Goal: Information Seeking & Learning: Learn about a topic

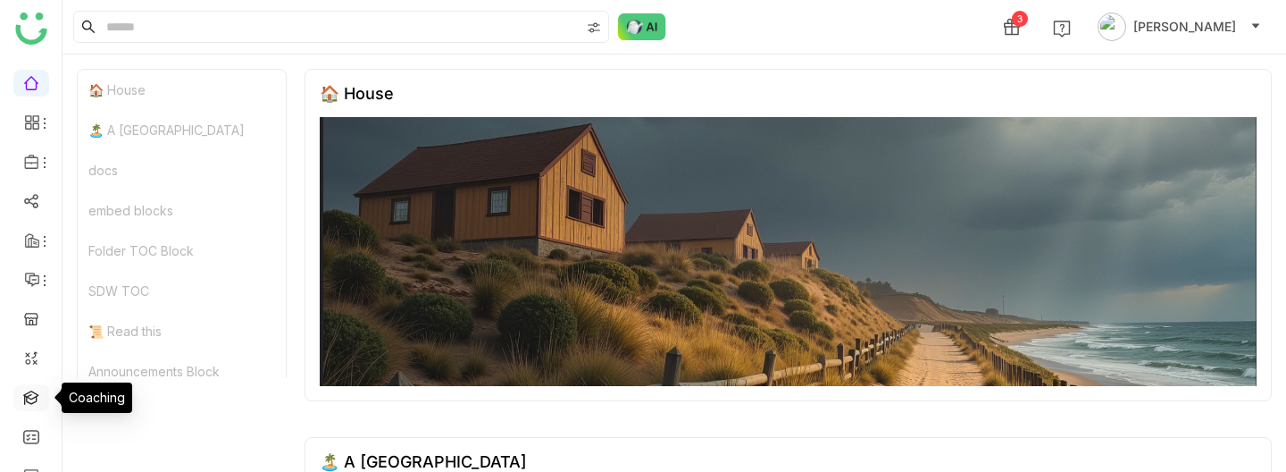
click at [38, 364] on link at bounding box center [31, 396] width 16 height 15
click at [36, 364] on link at bounding box center [31, 396] width 16 height 15
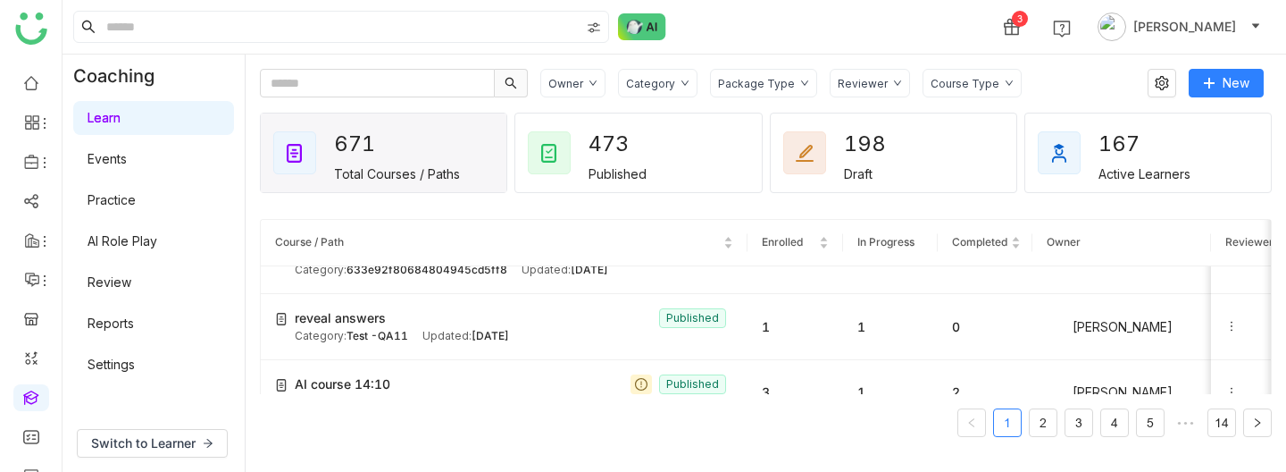
scroll to position [3140, 0]
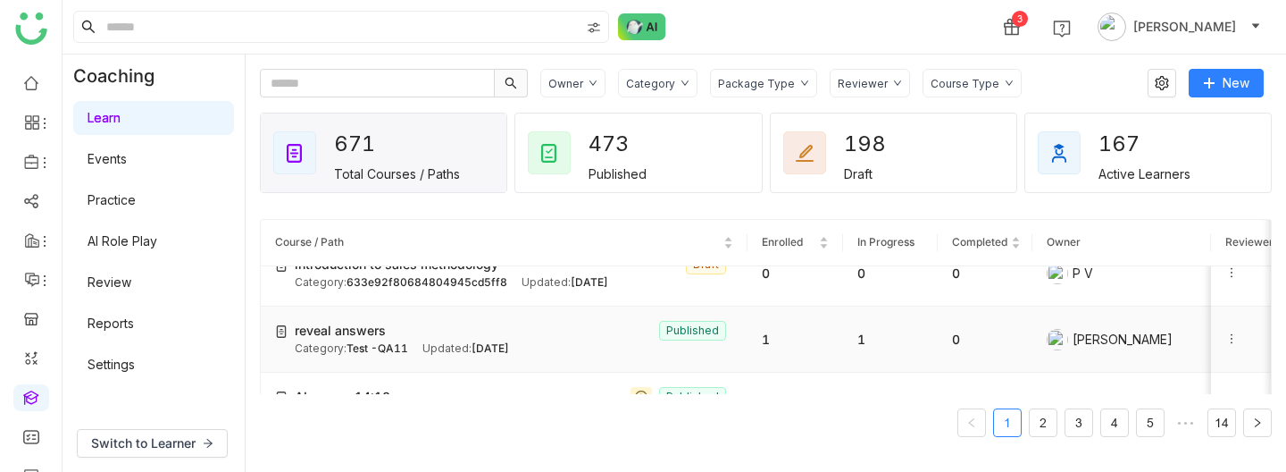
click at [414, 340] on div "Category: Test -QA11 Updated: Aug 26, 2025" at bounding box center [514, 348] width 439 height 17
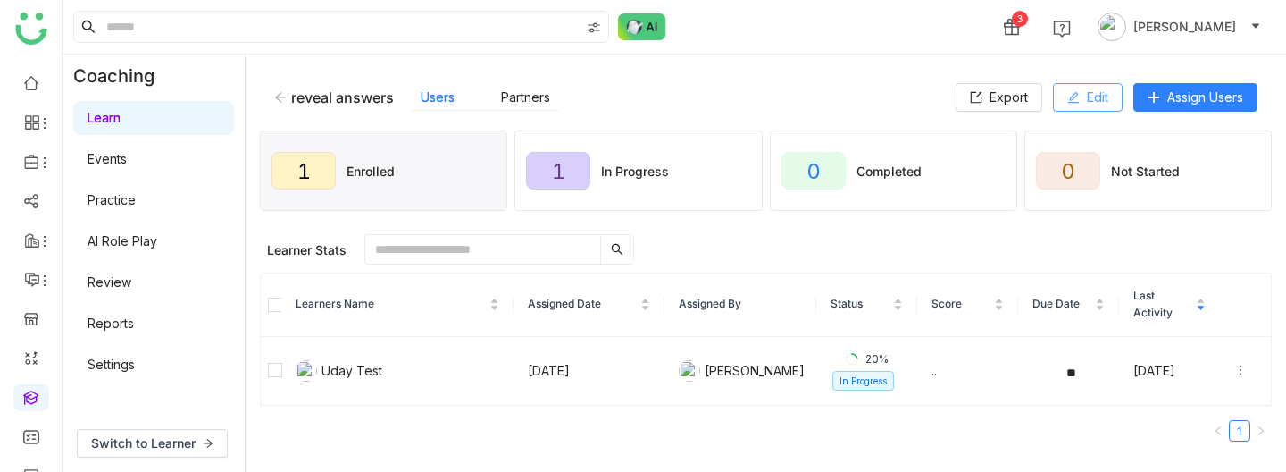
click at [1088, 89] on span "Edit" at bounding box center [1097, 98] width 21 height 20
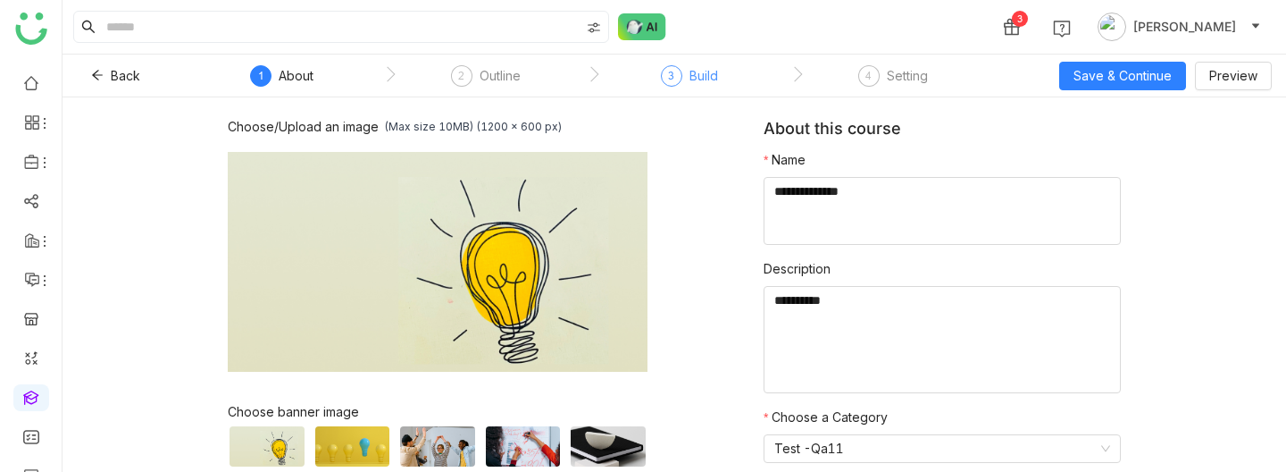
click at [700, 94] on div "3 Build" at bounding box center [689, 81] width 57 height 32
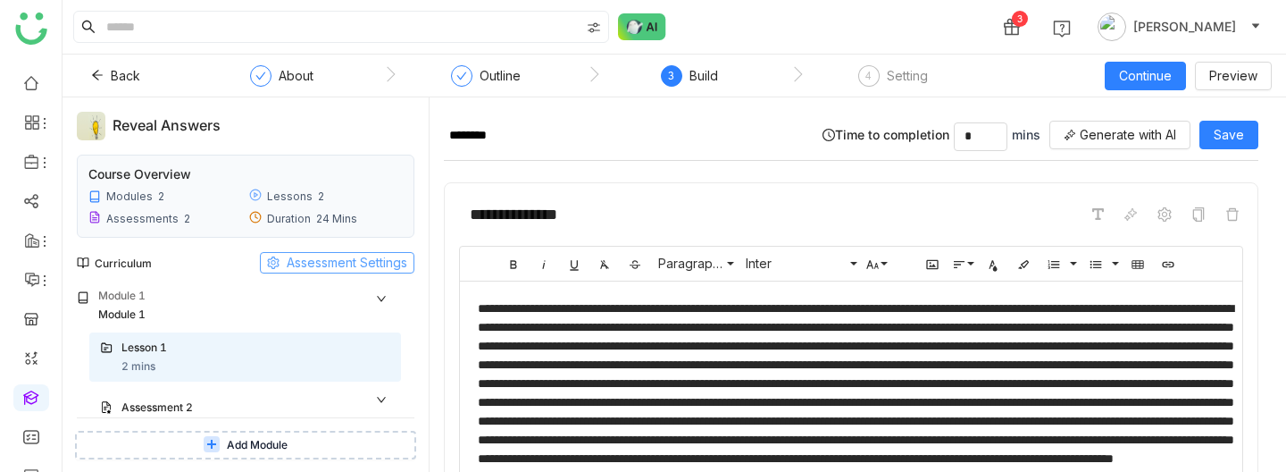
click at [347, 262] on span "Assessment Settings" at bounding box center [347, 263] width 121 height 20
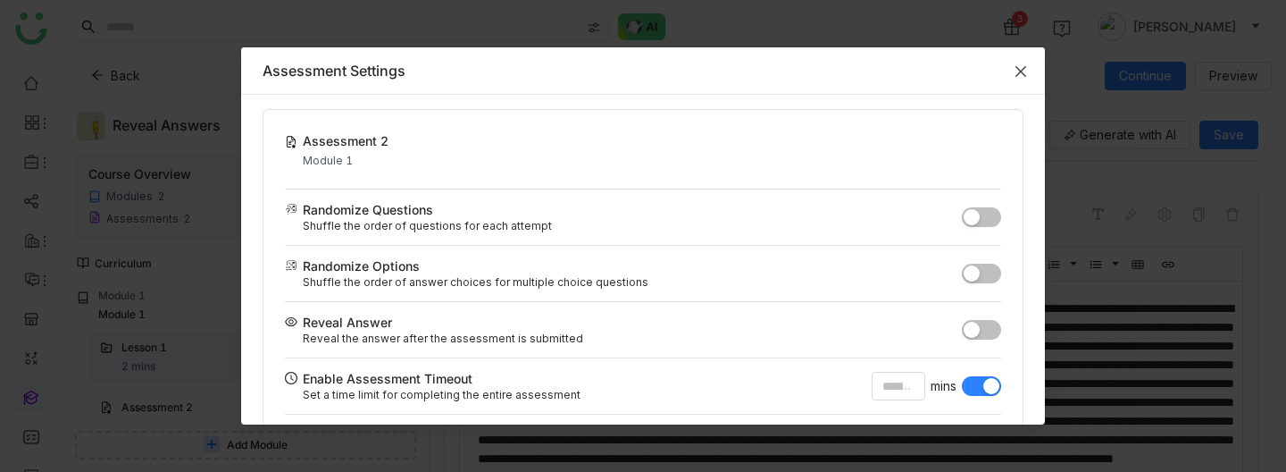
scroll to position [72, 0]
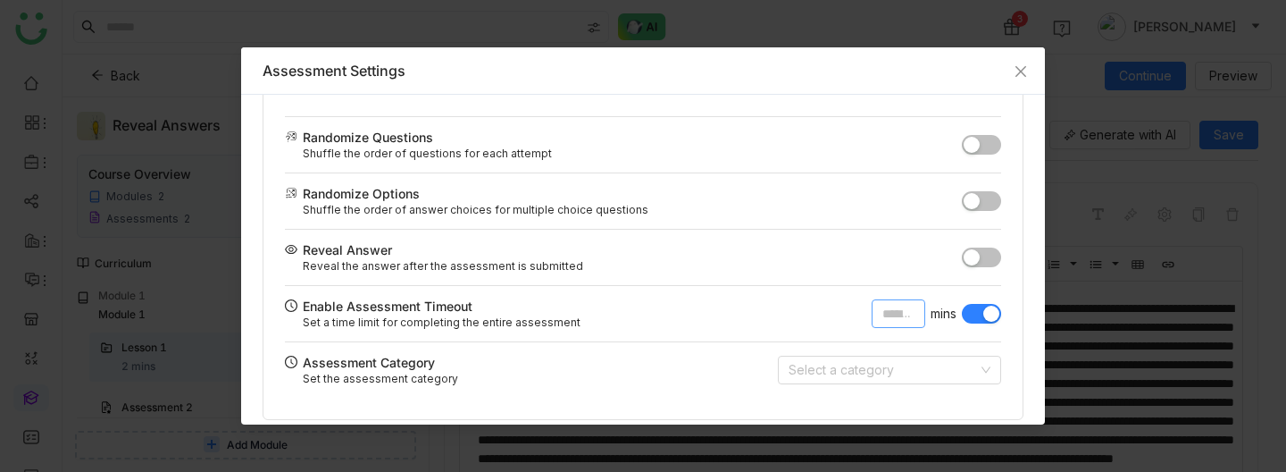
click at [883, 313] on input "*" at bounding box center [899, 313] width 54 height 29
type input "*"
click at [1017, 78] on span "Close" at bounding box center [1021, 71] width 48 height 48
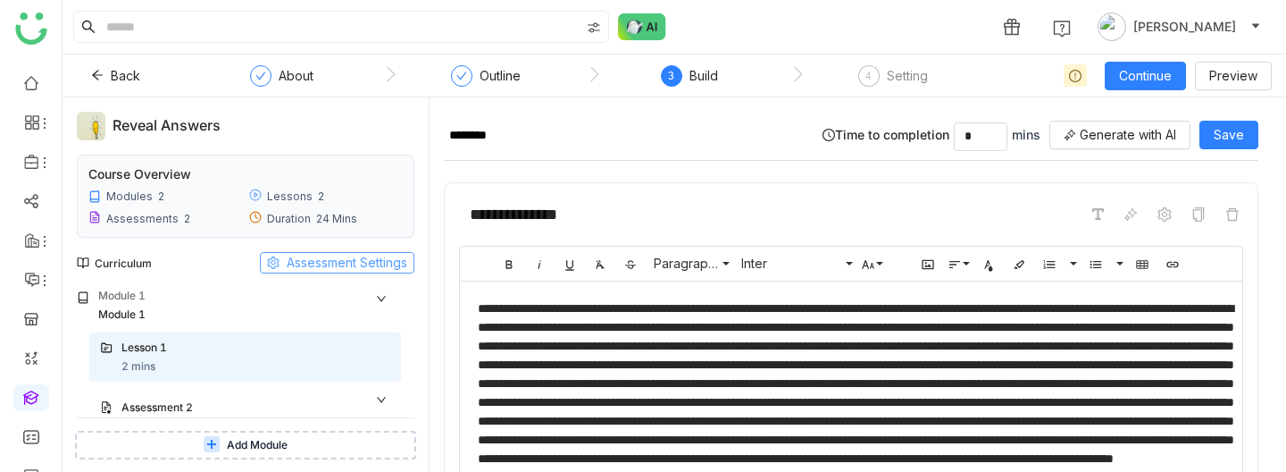
click at [317, 262] on span "Assessment Settings" at bounding box center [347, 263] width 121 height 20
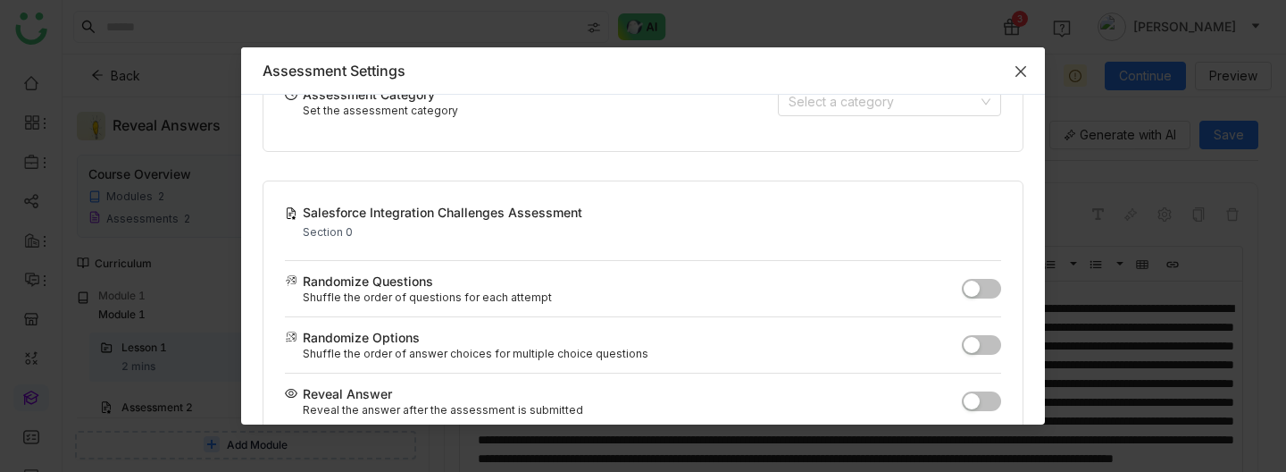
scroll to position [500, 0]
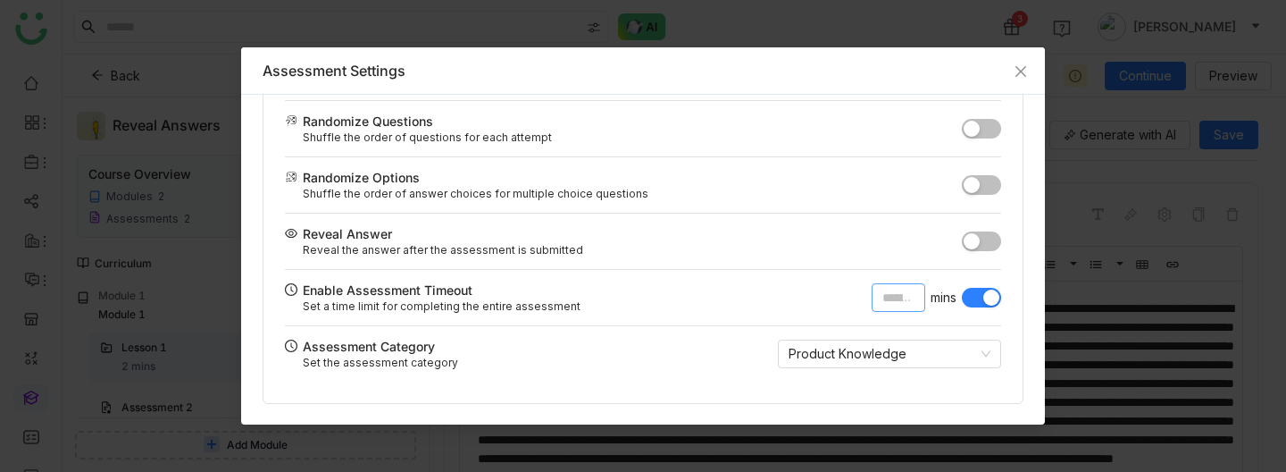
click at [897, 299] on input "*" at bounding box center [899, 297] width 54 height 29
type input "*"
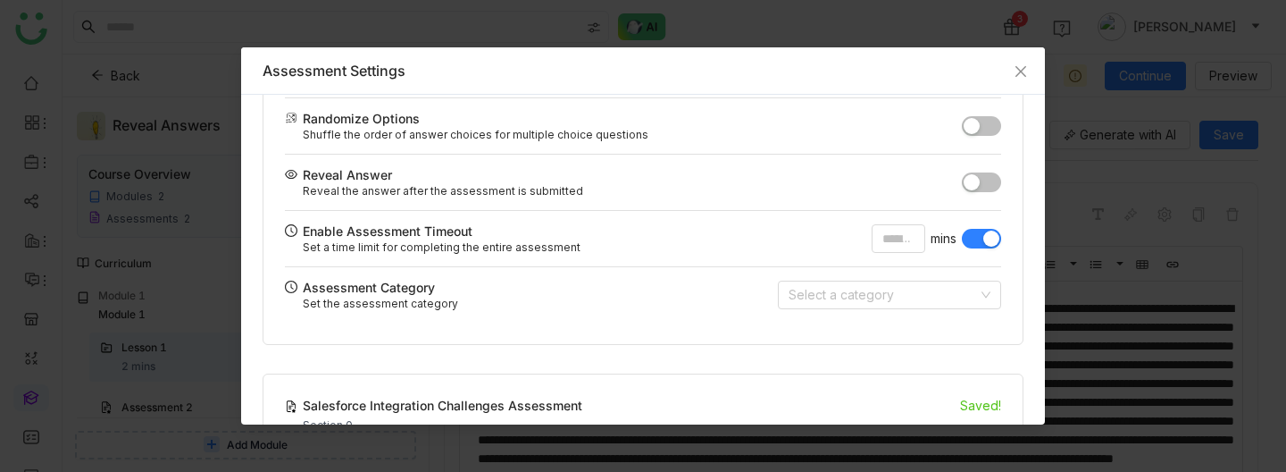
scroll to position [0, 0]
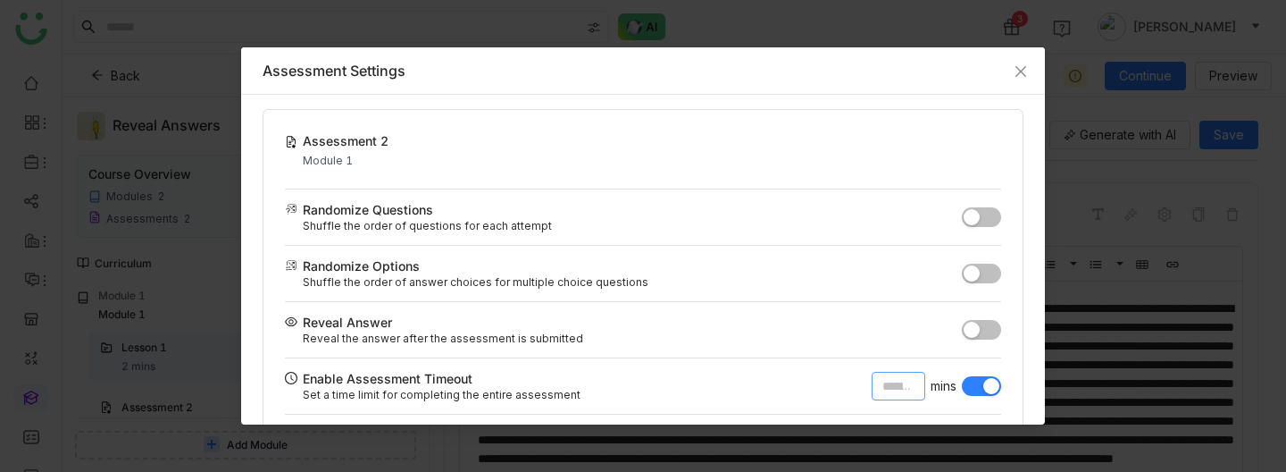
click at [895, 377] on input "*" at bounding box center [899, 386] width 54 height 29
type input "*"
click at [1025, 64] on icon "Close" at bounding box center [1021, 71] width 14 height 14
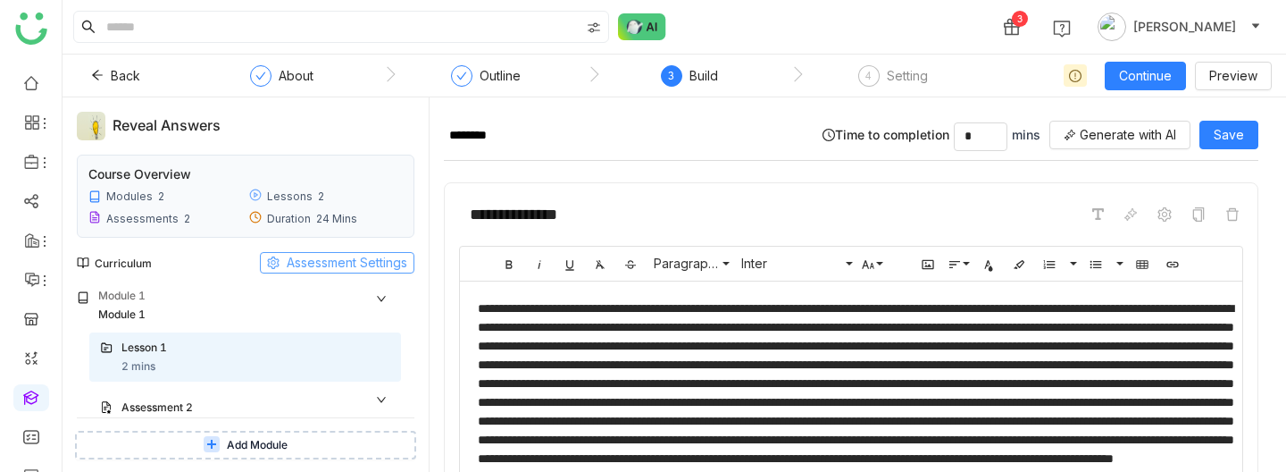
click at [275, 268] on icon at bounding box center [273, 262] width 13 height 13
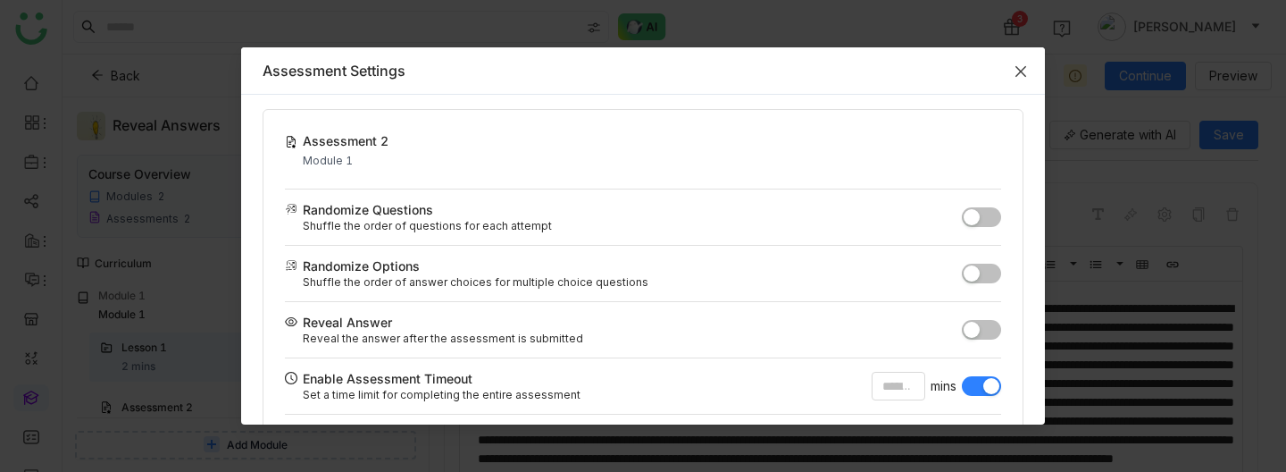
click at [1014, 79] on span "Close" at bounding box center [1021, 71] width 48 height 48
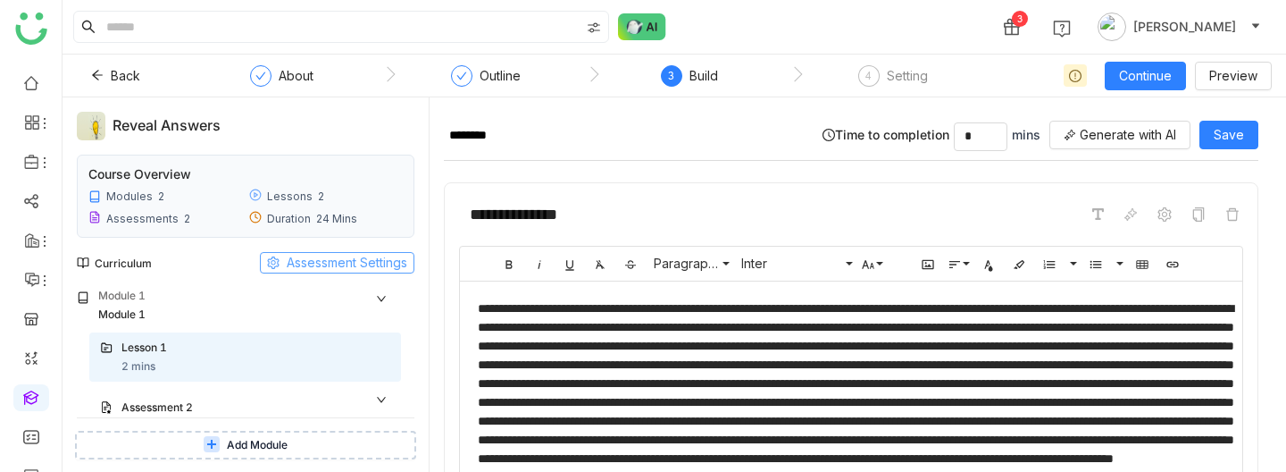
click at [398, 255] on span "Assessment Settings" at bounding box center [347, 263] width 121 height 20
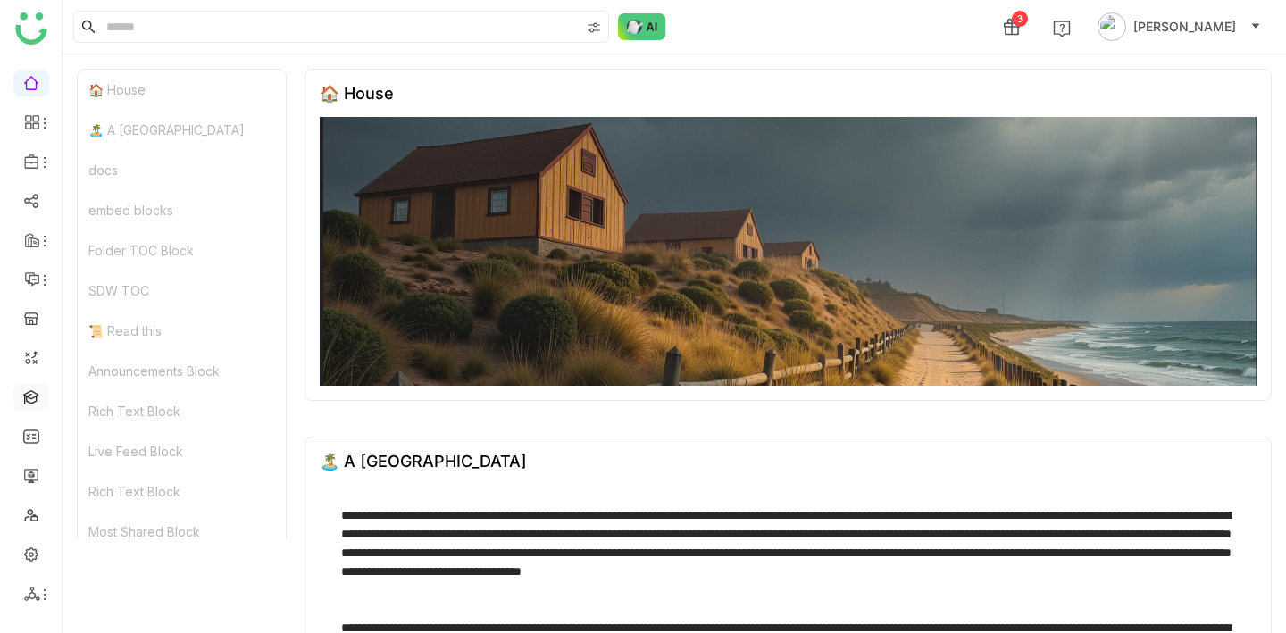
click at [31, 399] on link at bounding box center [31, 396] width 16 height 15
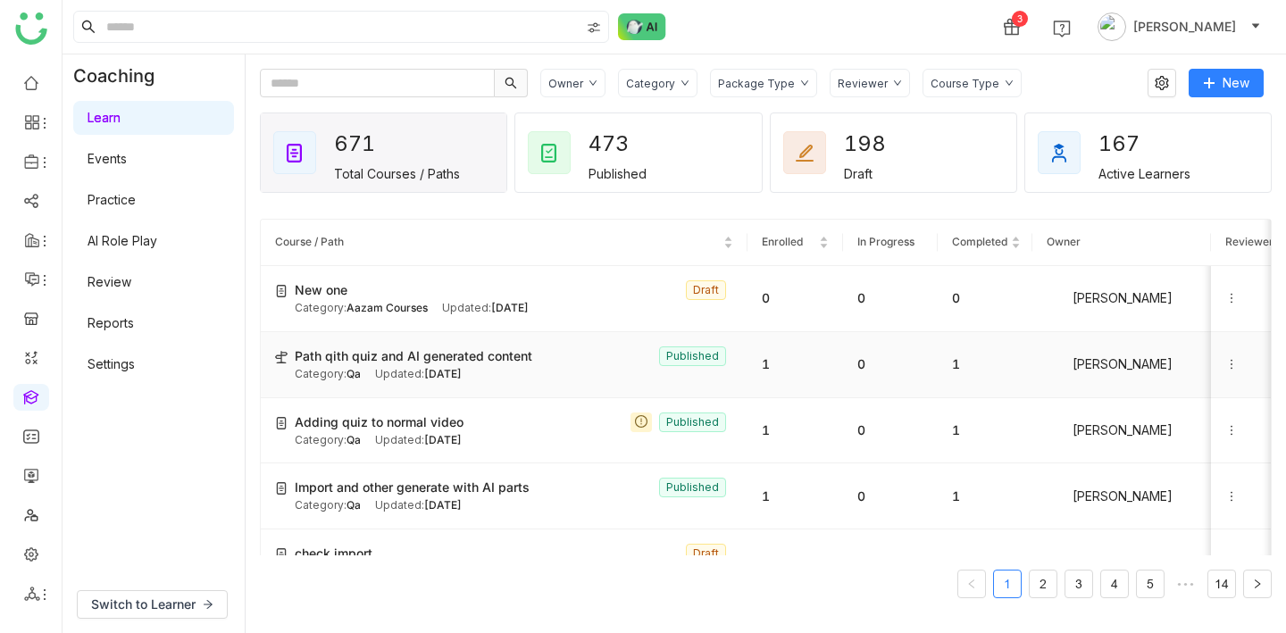
scroll to position [7, 0]
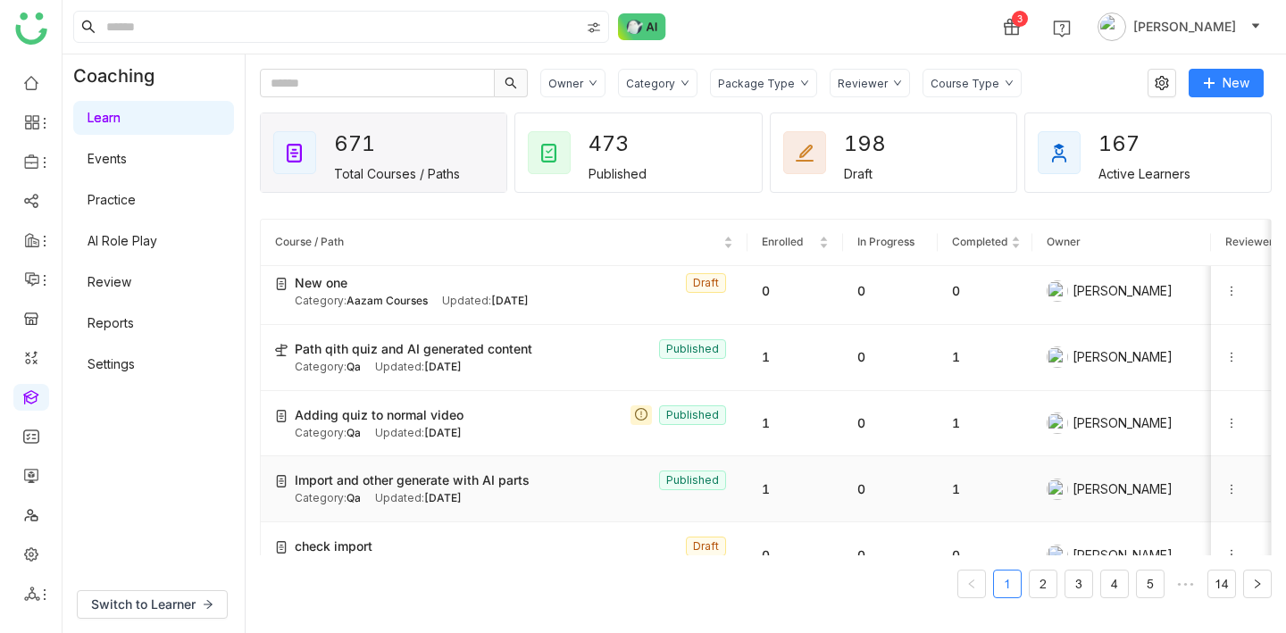
click at [581, 471] on div "Import and other generate with AI parts Published" at bounding box center [514, 481] width 439 height 20
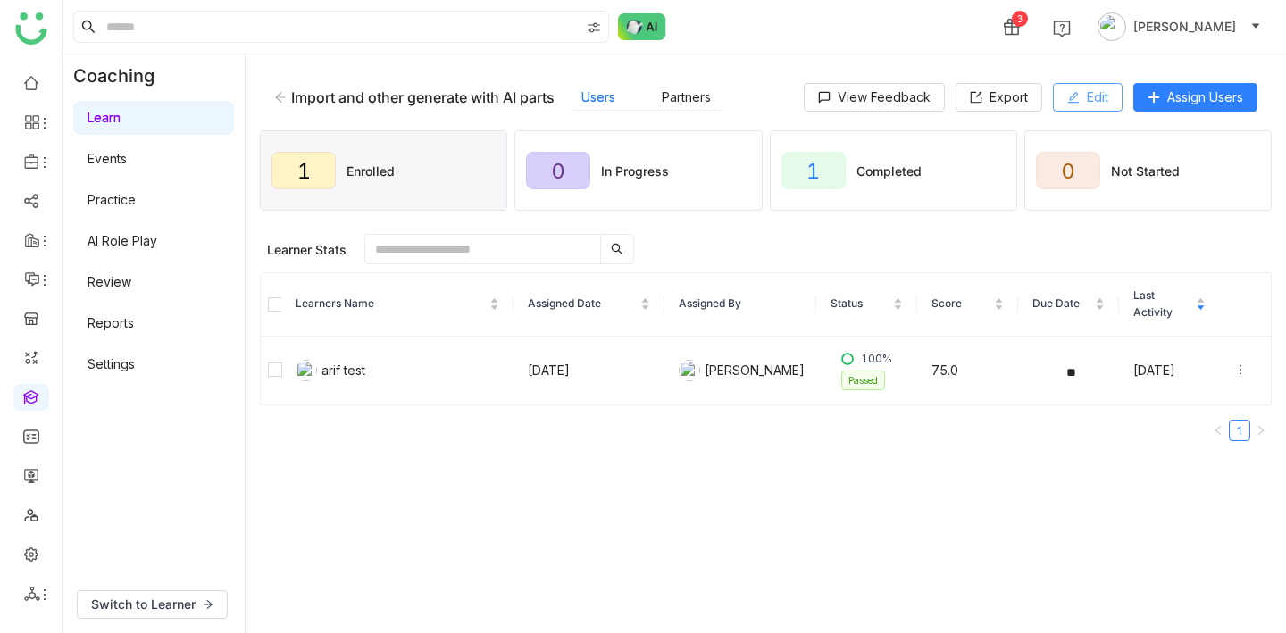
click at [1117, 95] on button "Edit" at bounding box center [1088, 97] width 70 height 29
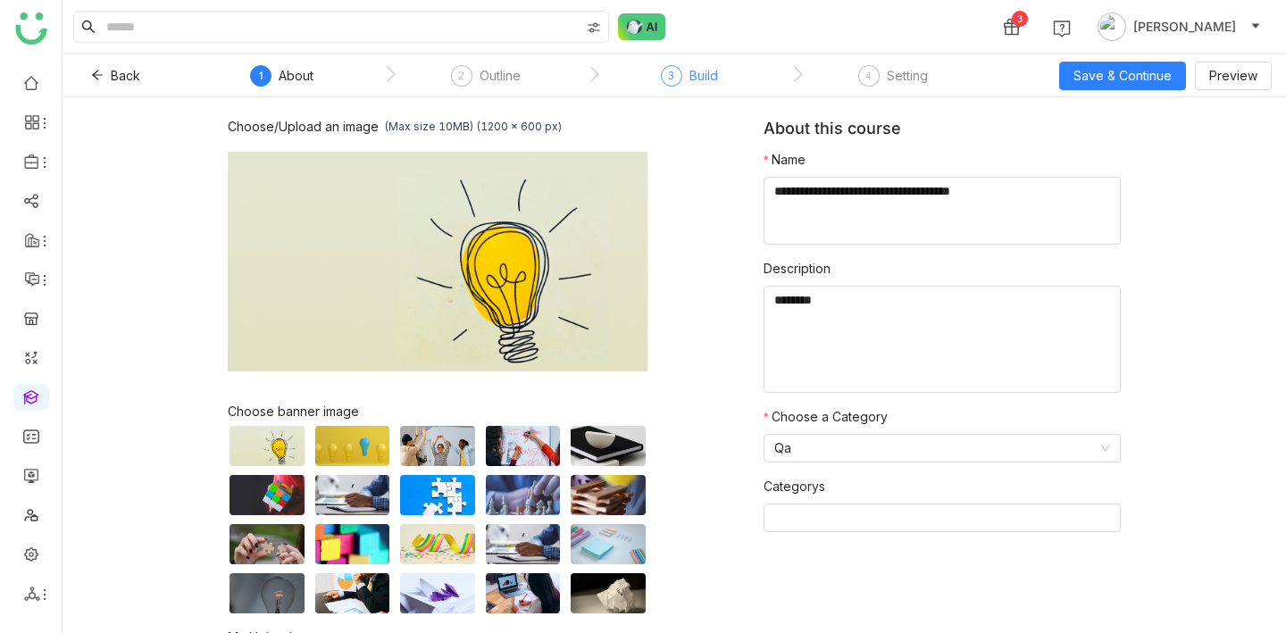
click at [706, 82] on div "Build" at bounding box center [704, 75] width 29 height 21
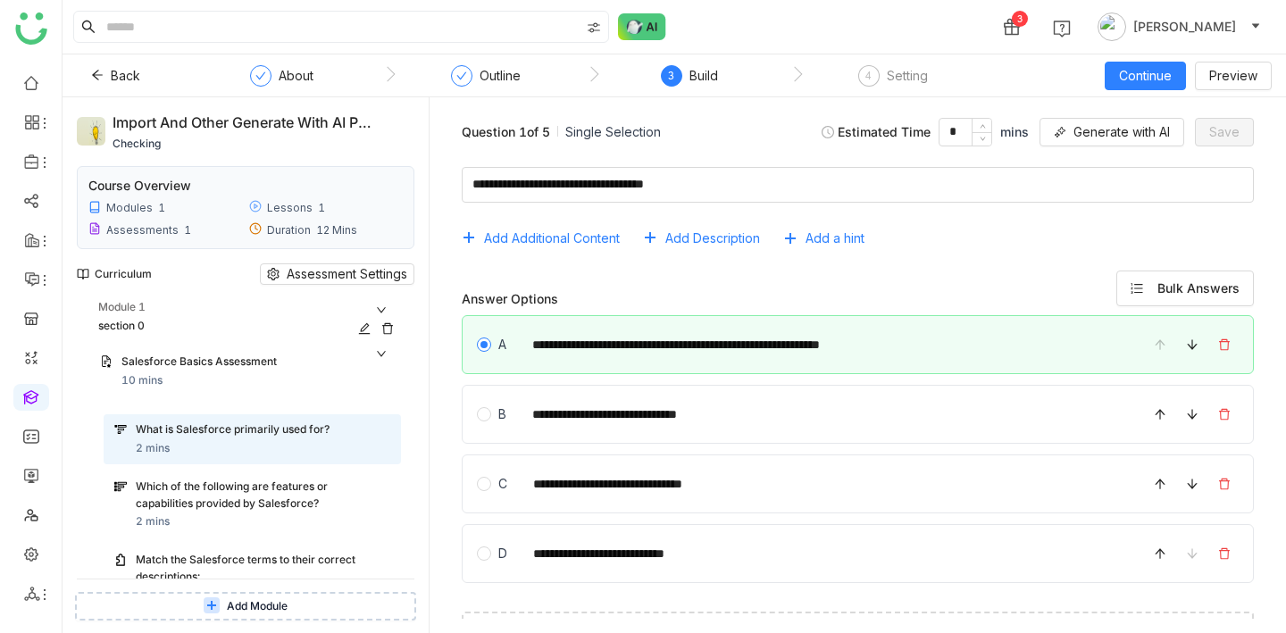
click at [174, 321] on div "section 0" at bounding box center [231, 326] width 266 height 17
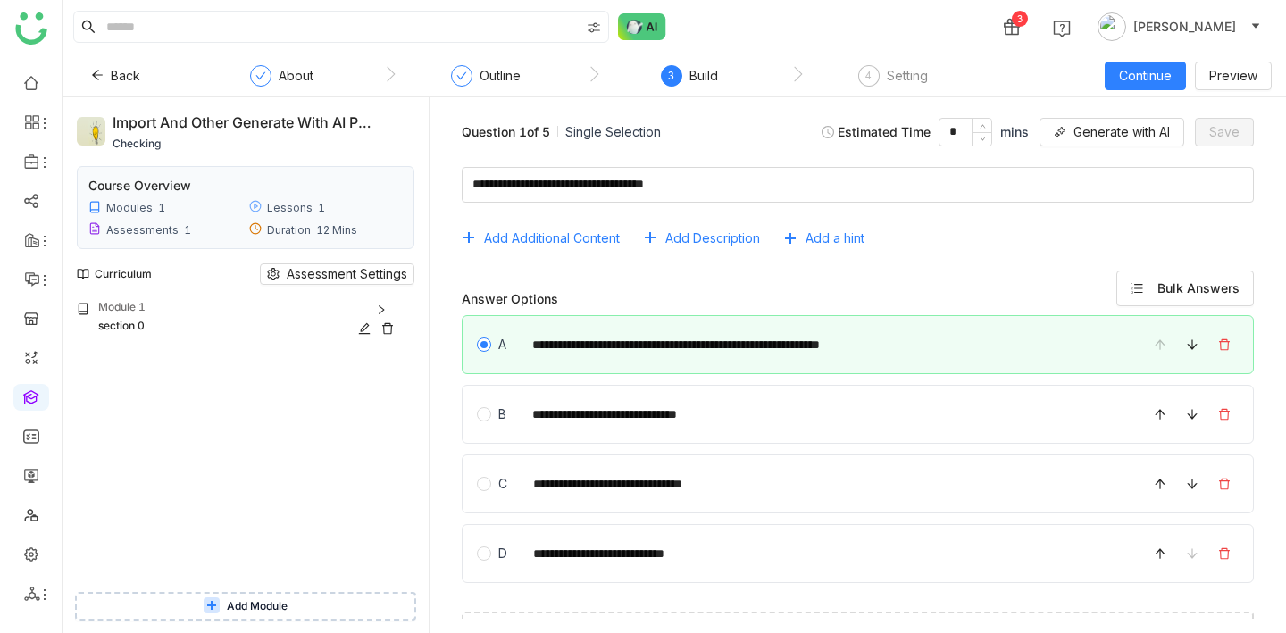
click at [174, 321] on div "section 0" at bounding box center [231, 326] width 266 height 17
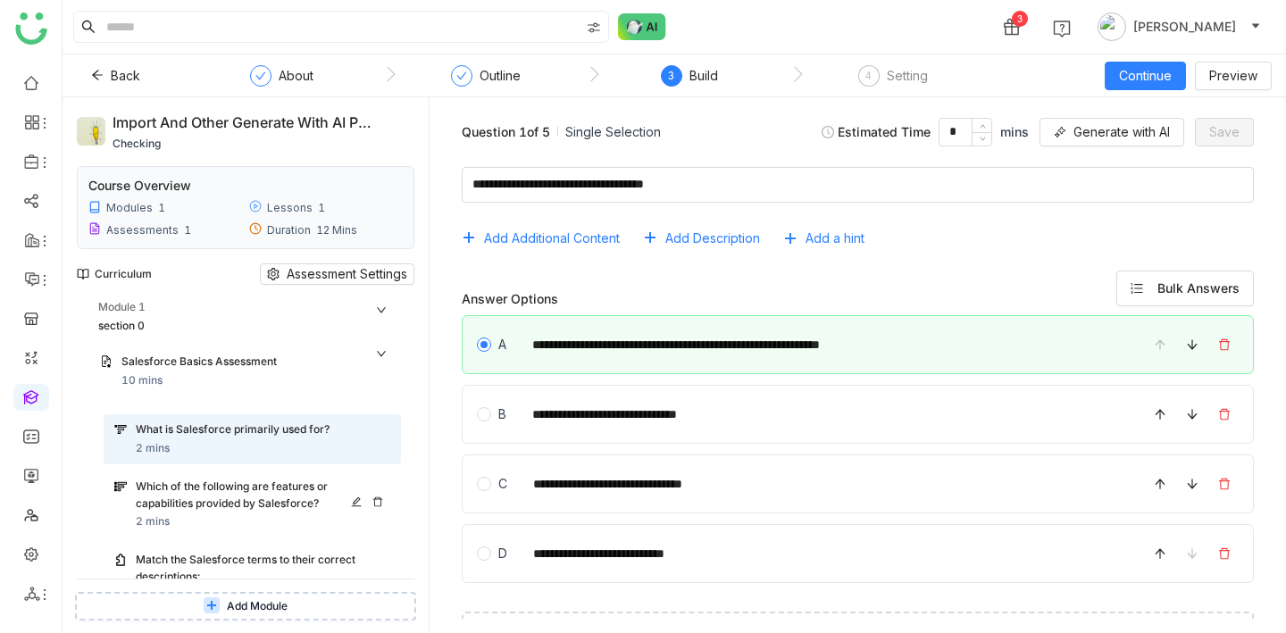
scroll to position [331, 0]
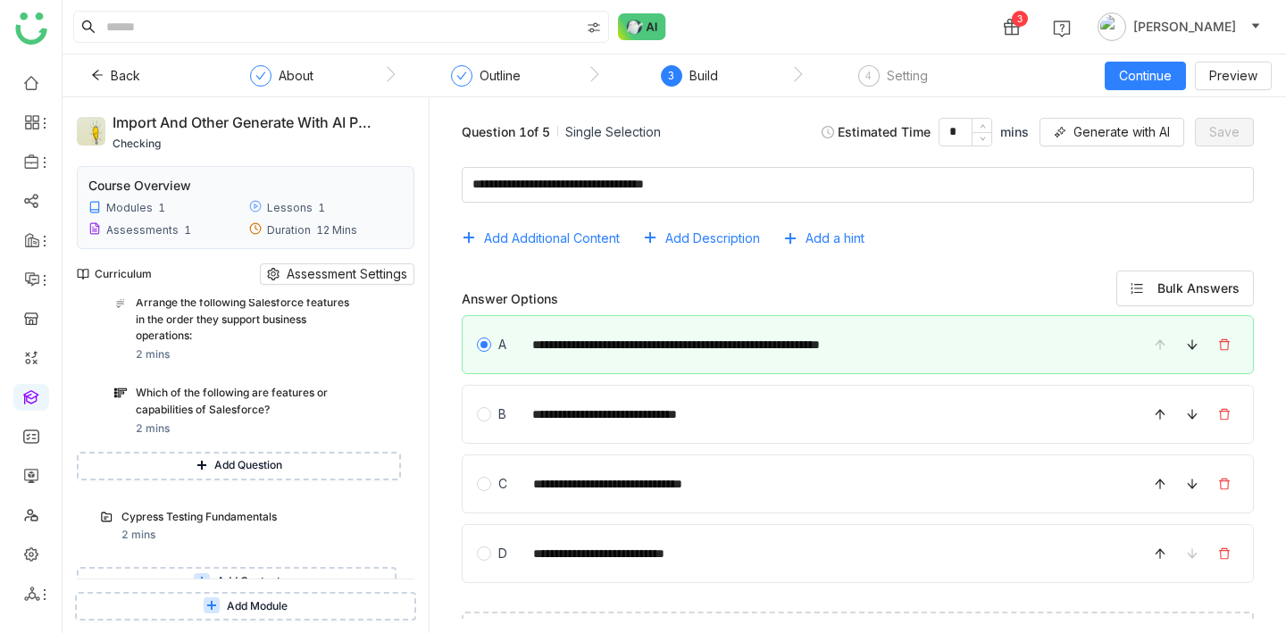
click at [195, 567] on button "Add Content" at bounding box center [237, 581] width 320 height 29
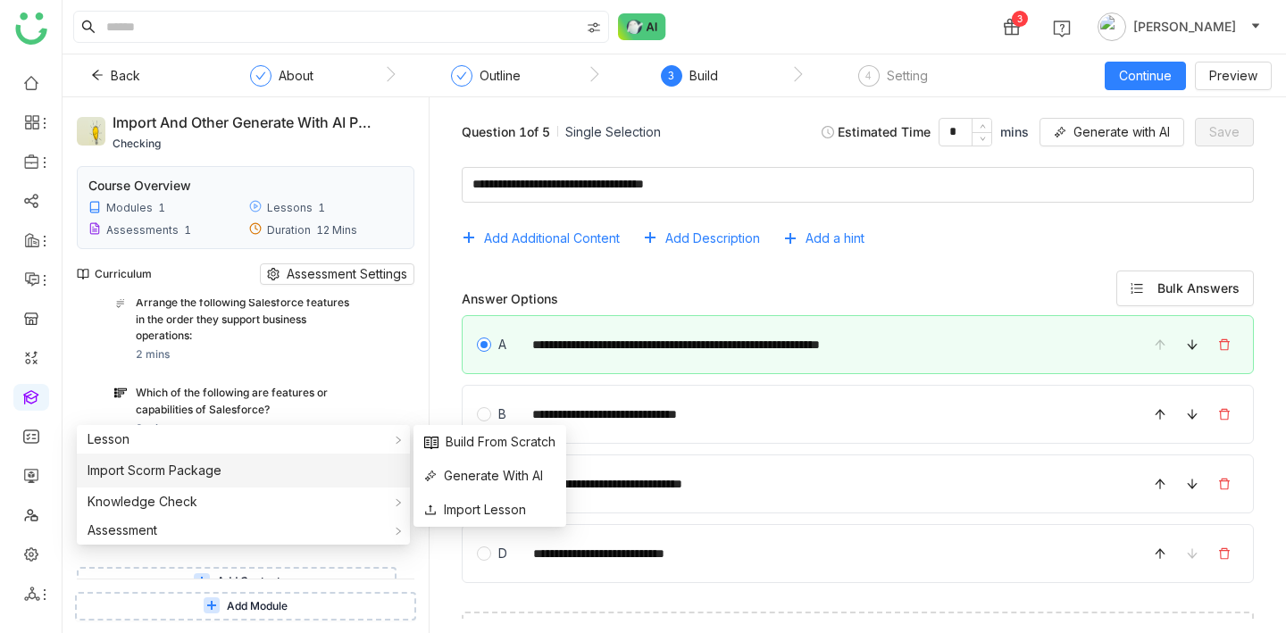
click at [181, 465] on span "Import Scorm Package" at bounding box center [155, 471] width 134 height 20
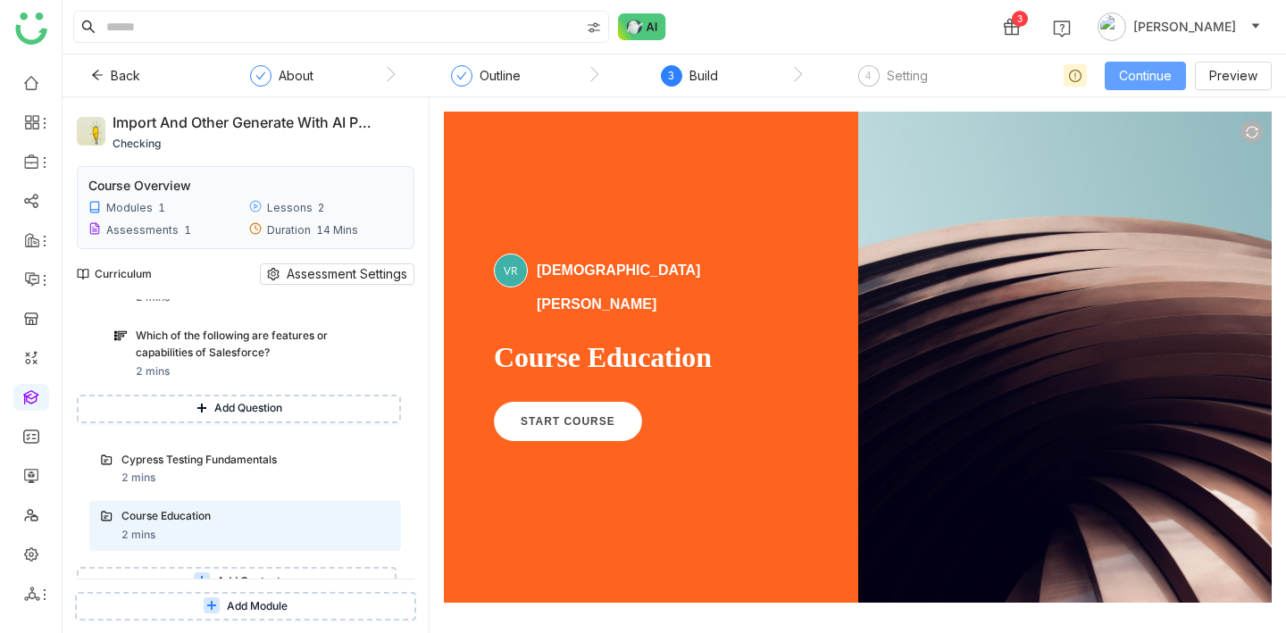
click at [1159, 69] on span "Continue" at bounding box center [1145, 76] width 53 height 20
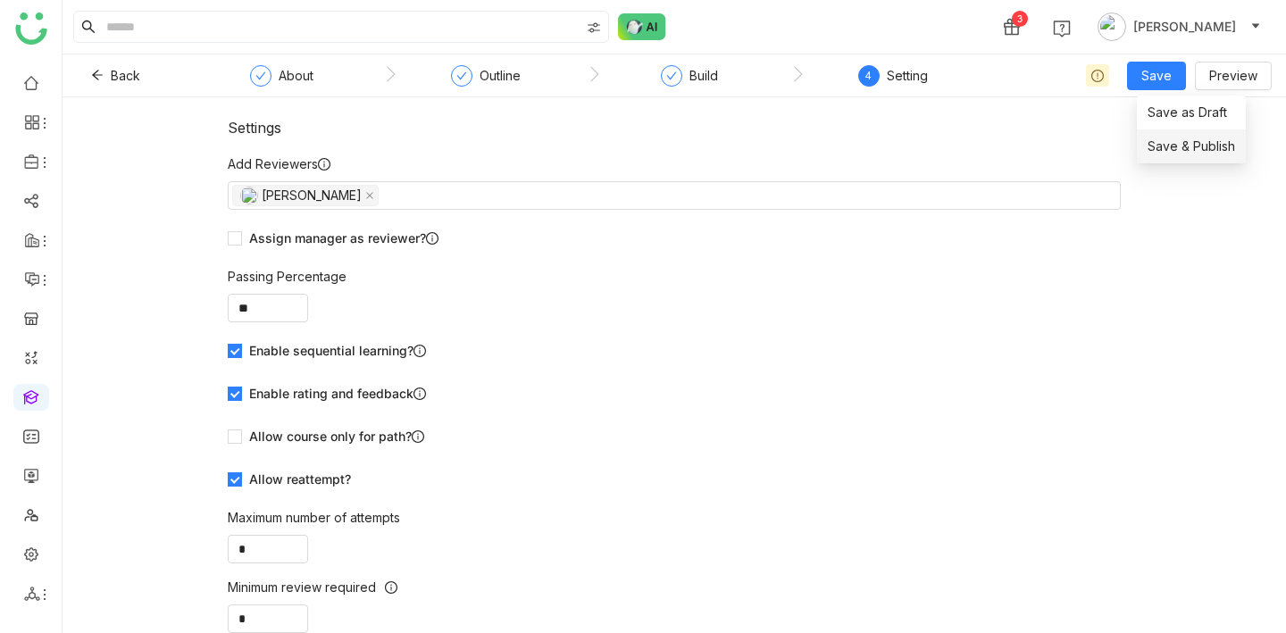
click at [1176, 141] on span "Save & Publish" at bounding box center [1192, 147] width 88 height 20
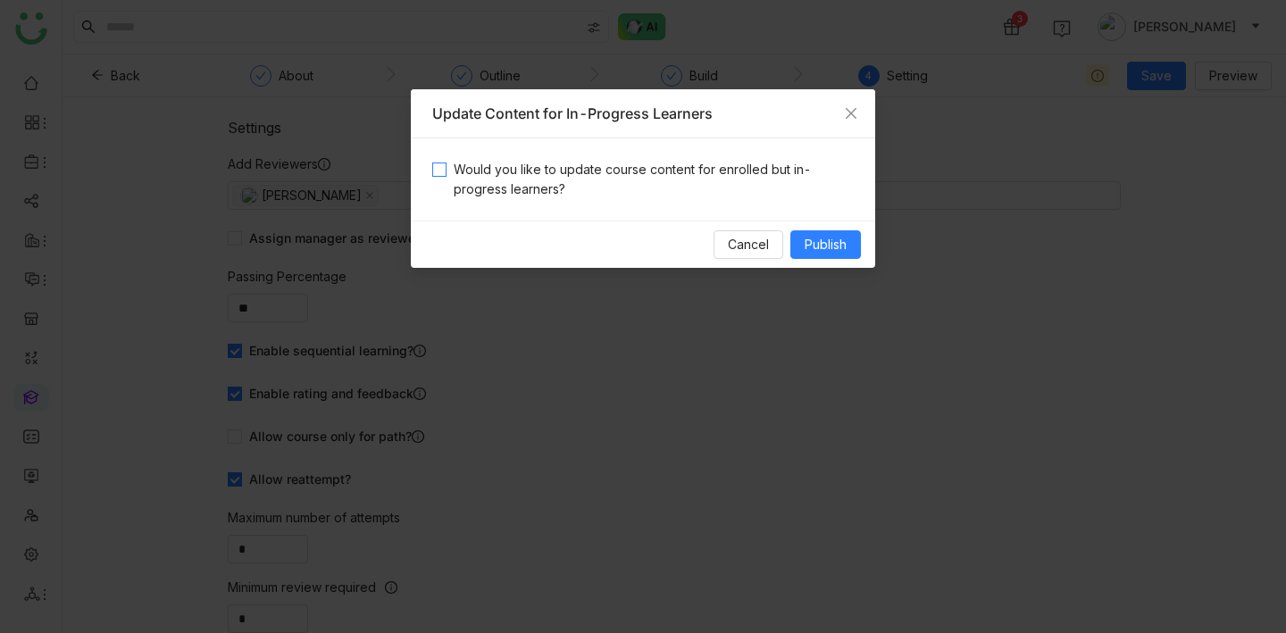
click at [690, 171] on span "Would you like to update course content for enrolled but in-progress learners?" at bounding box center [650, 179] width 407 height 39
click at [824, 236] on span "Publish" at bounding box center [826, 245] width 42 height 20
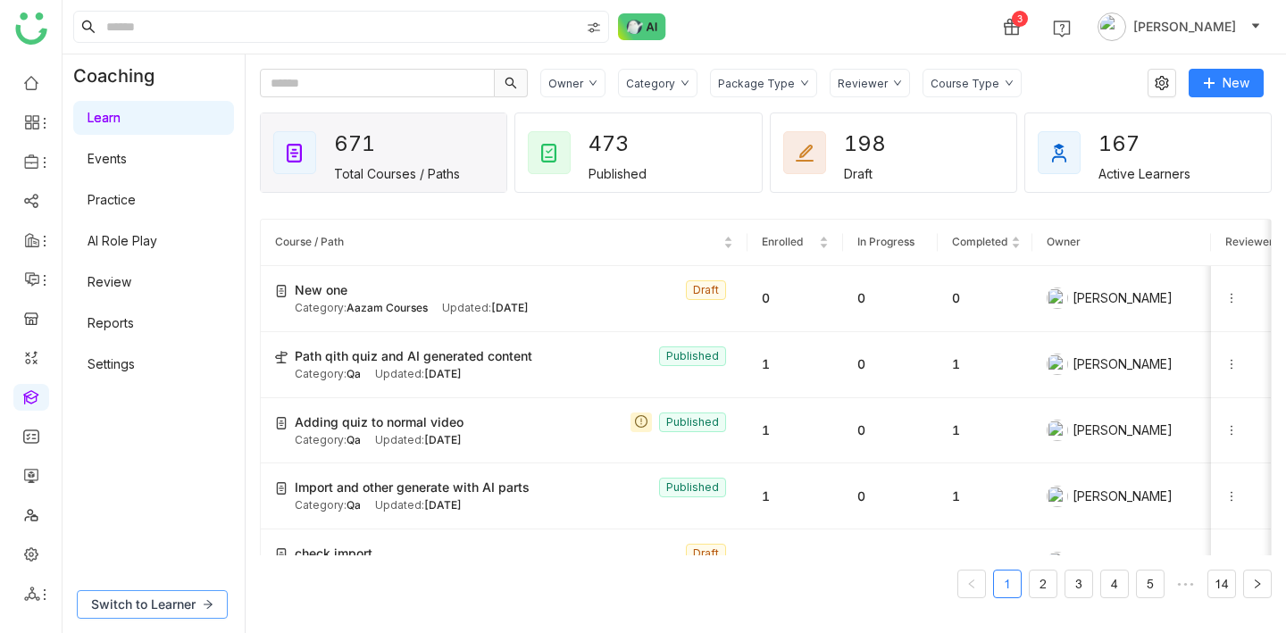
click at [146, 598] on span "Switch to Learner" at bounding box center [143, 605] width 105 height 20
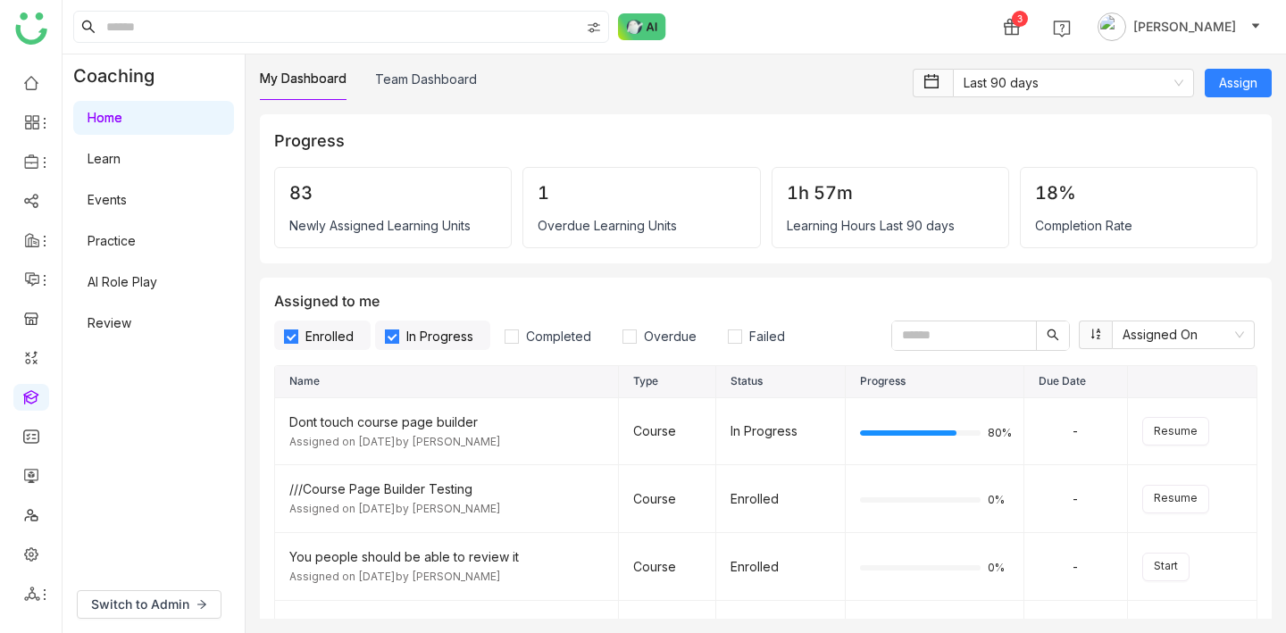
click at [106, 159] on link "Learn" at bounding box center [104, 158] width 33 height 15
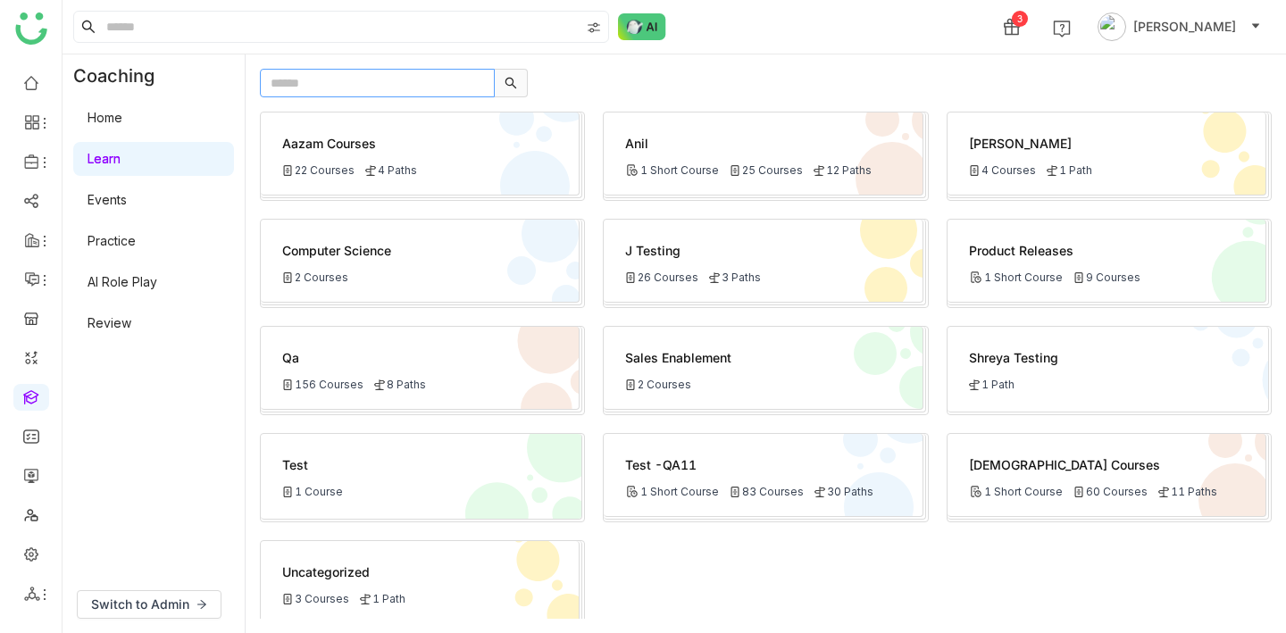
click at [394, 76] on input "text" at bounding box center [377, 83] width 235 height 29
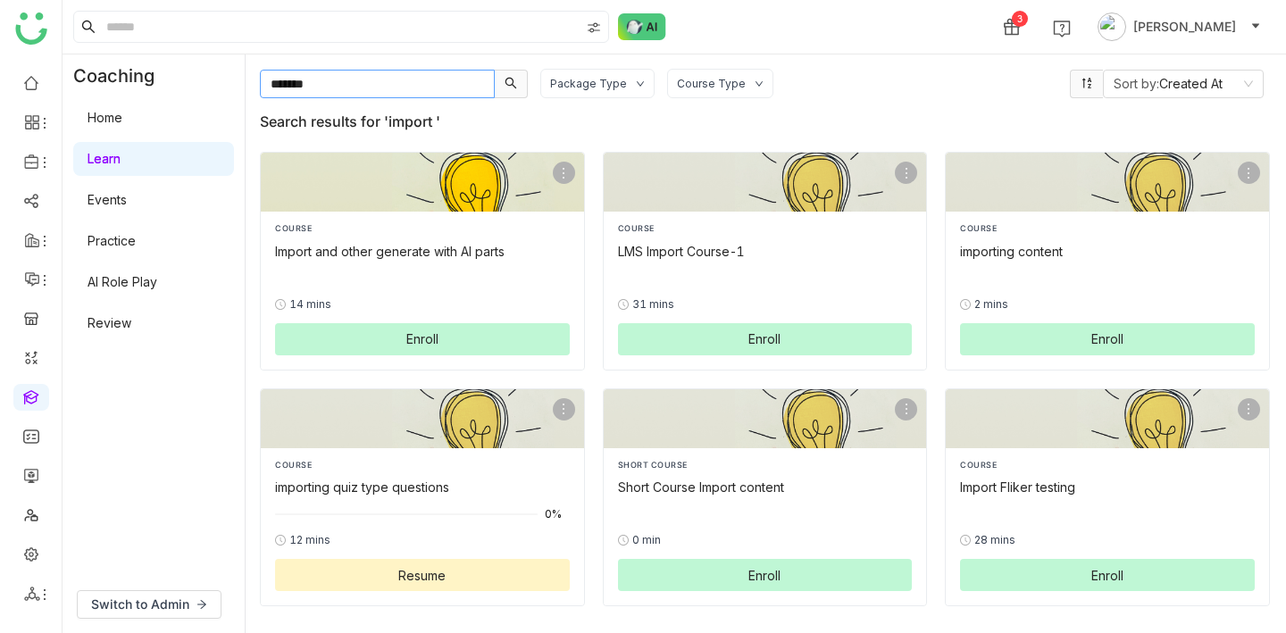
type input "******"
click at [465, 242] on div "Import and other generate with AI parts" at bounding box center [422, 251] width 295 height 19
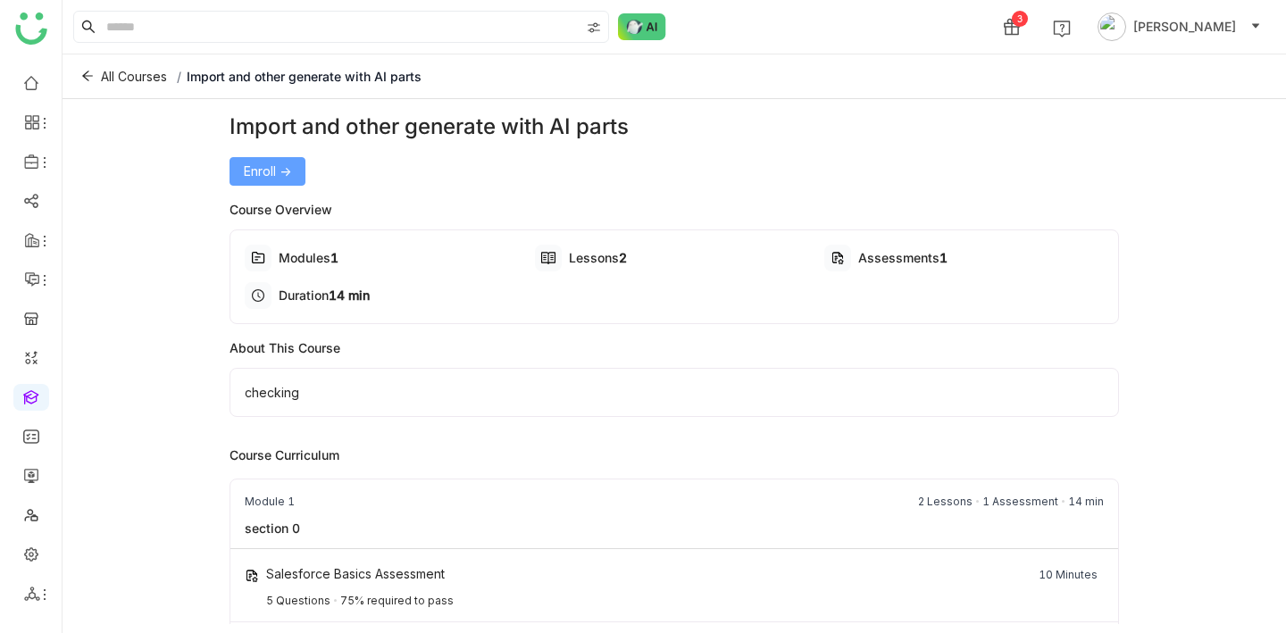
click at [274, 167] on span "Enroll ->" at bounding box center [267, 172] width 47 height 20
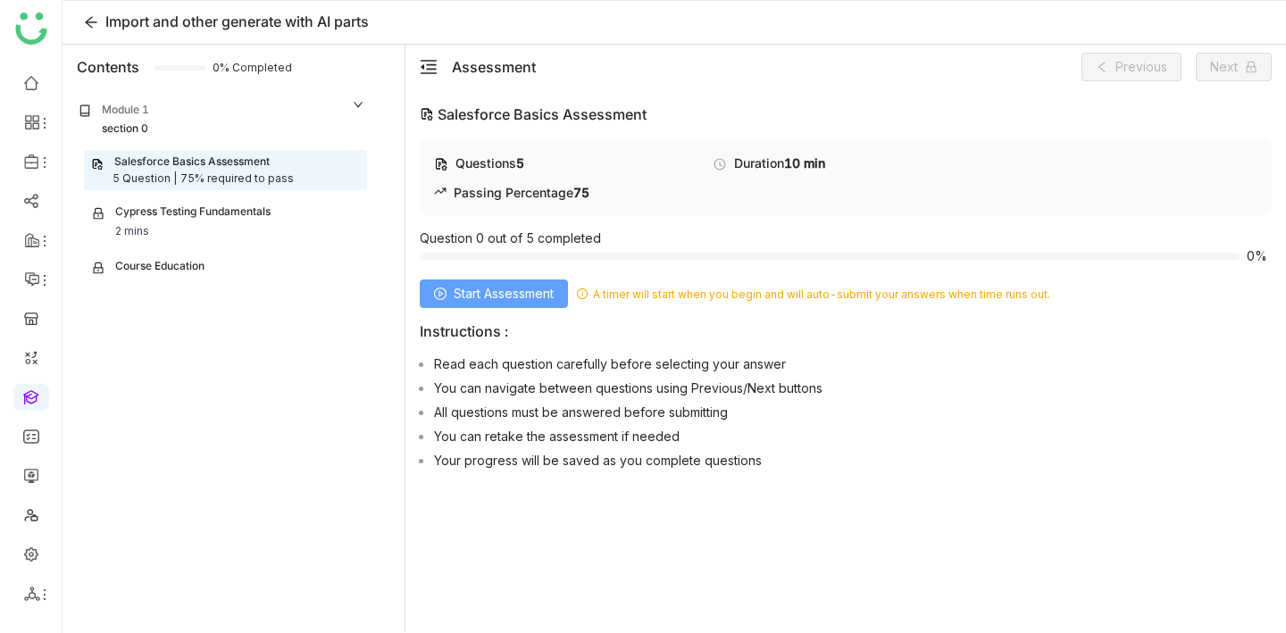
click at [478, 303] on span "Start Assessment" at bounding box center [504, 294] width 100 height 20
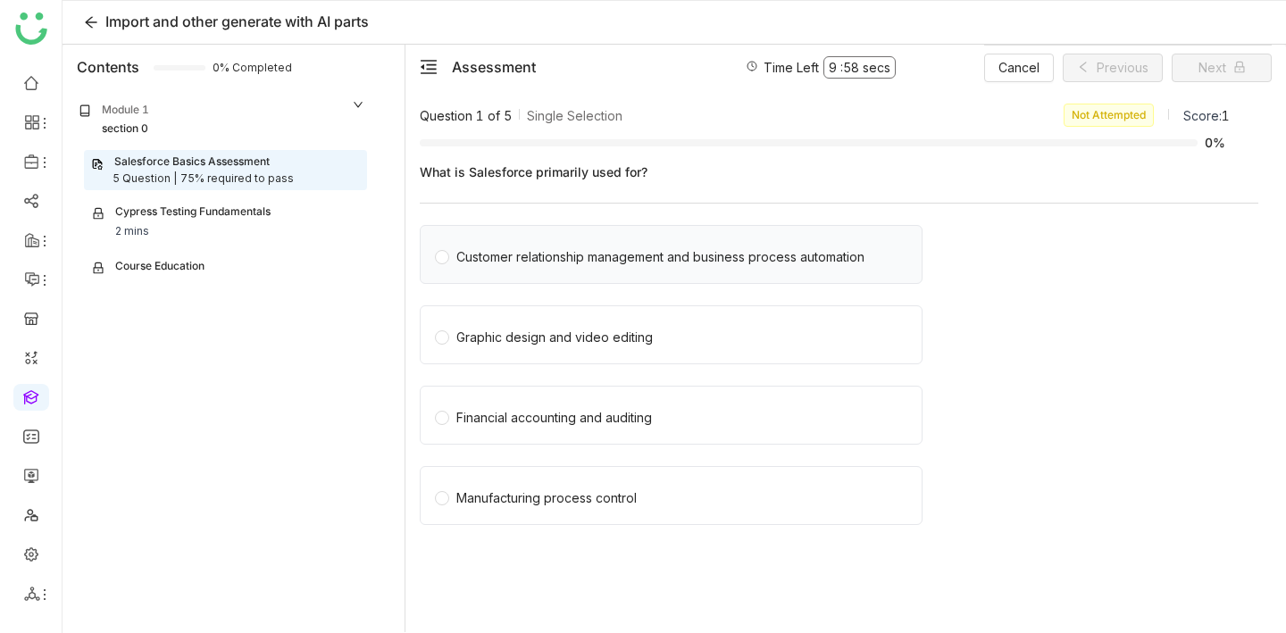
click at [547, 260] on div "Customer relationship management and business process automation" at bounding box center [660, 257] width 408 height 20
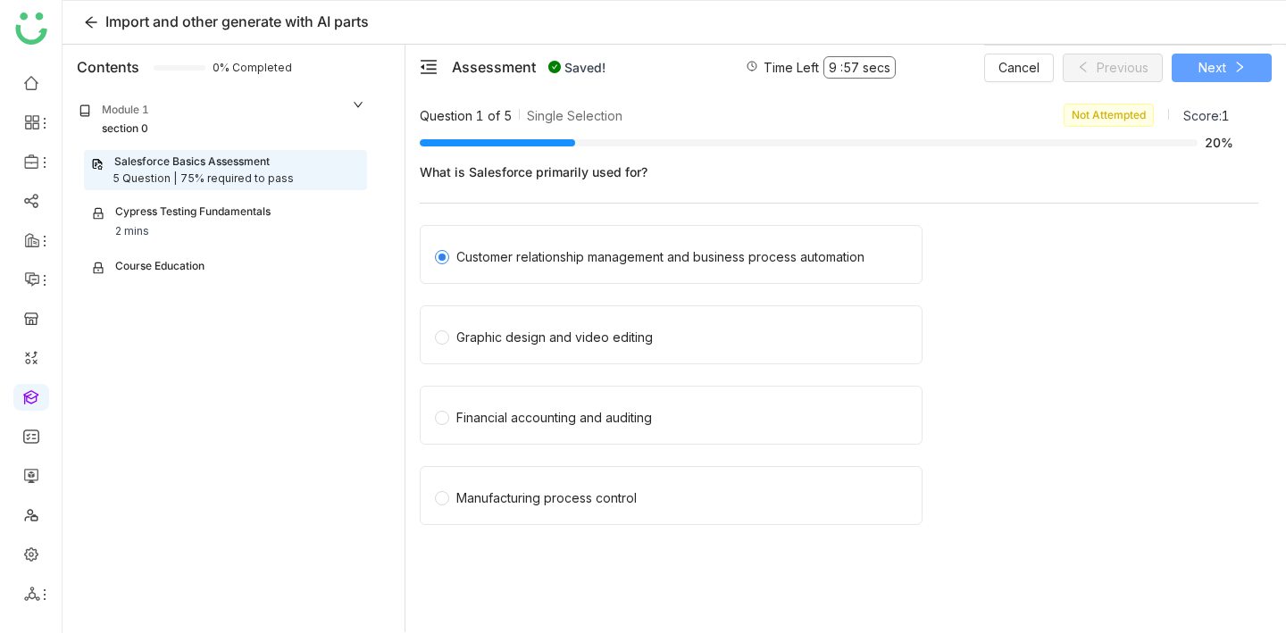
click at [1184, 70] on button "Next" at bounding box center [1222, 68] width 100 height 29
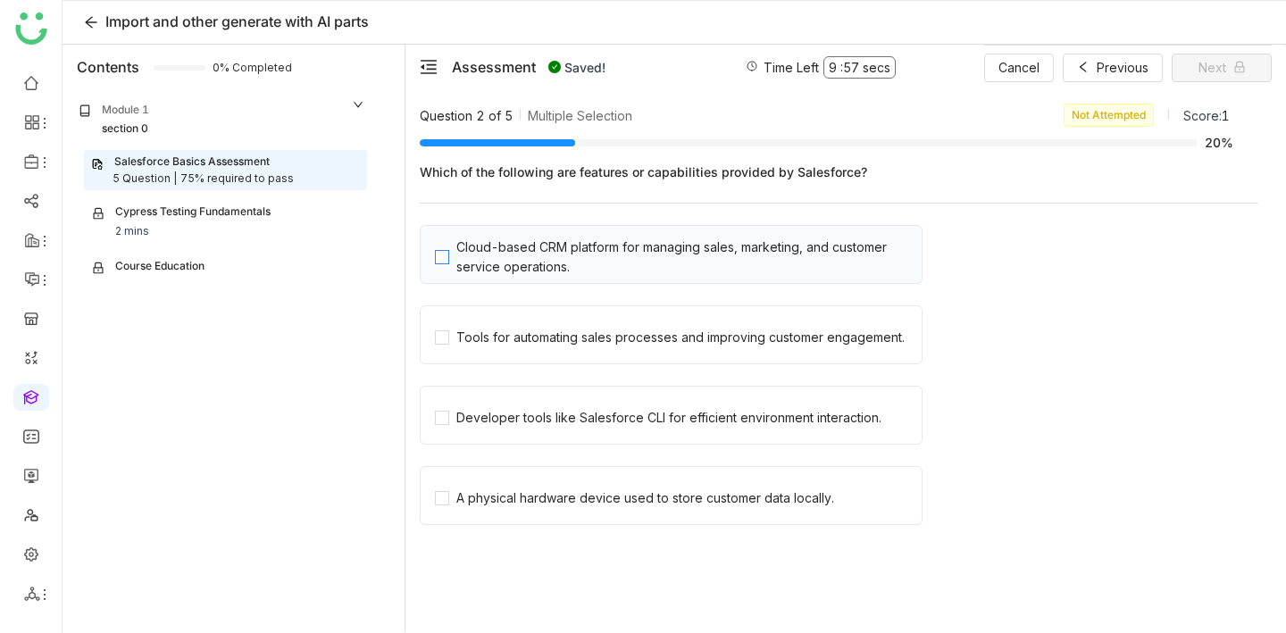
click at [534, 272] on div "Cloud-based CRM platform for managing sales, marketing, and customer service op…" at bounding box center [685, 257] width 458 height 39
click at [1209, 75] on span "Next" at bounding box center [1213, 68] width 28 height 20
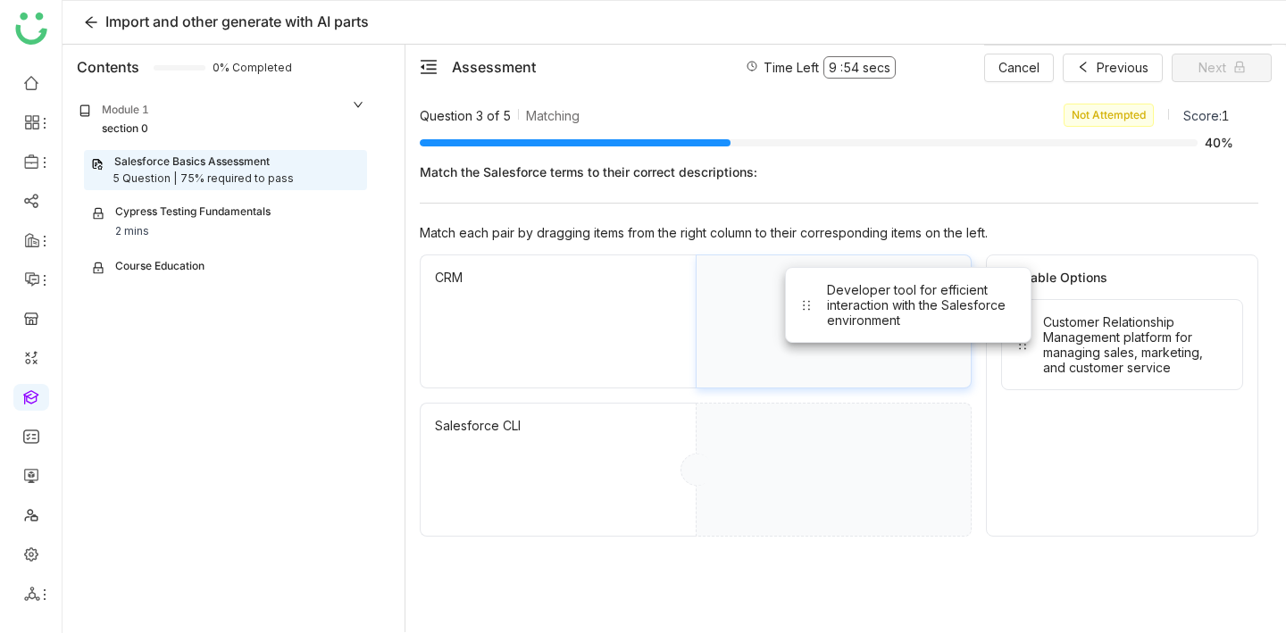
drag, startPoint x: 1096, startPoint y: 362, endPoint x: 812, endPoint y: 320, distance: 287.1
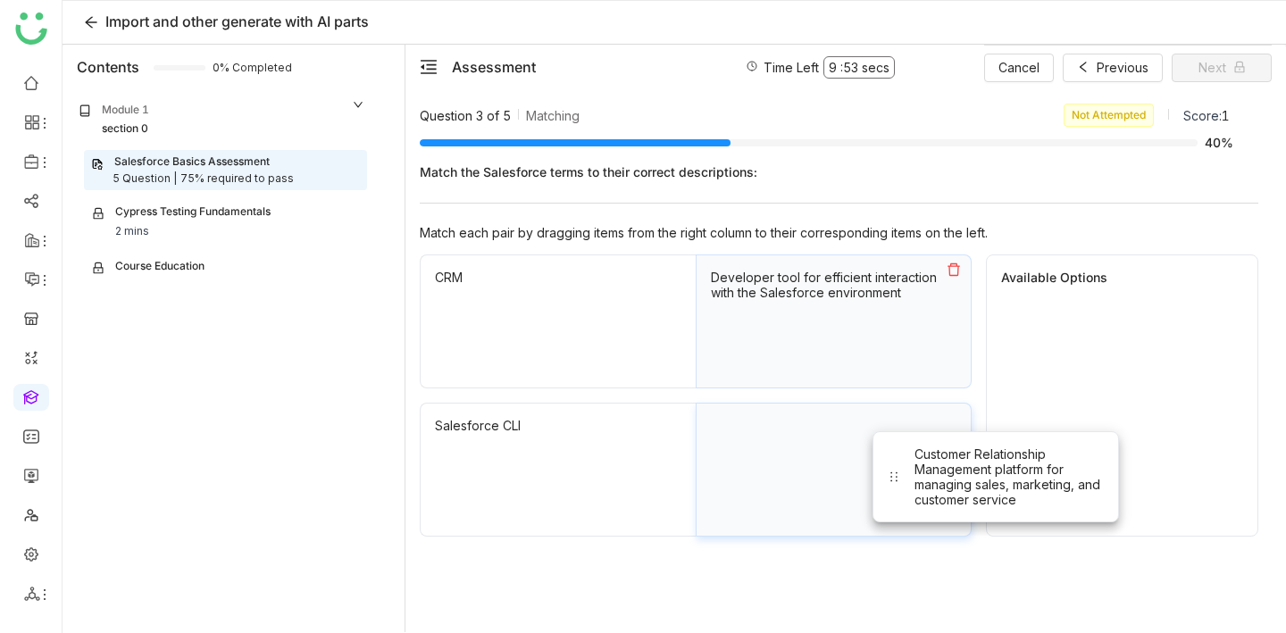
drag, startPoint x: 1057, startPoint y: 347, endPoint x: 917, endPoint y: 480, distance: 192.1
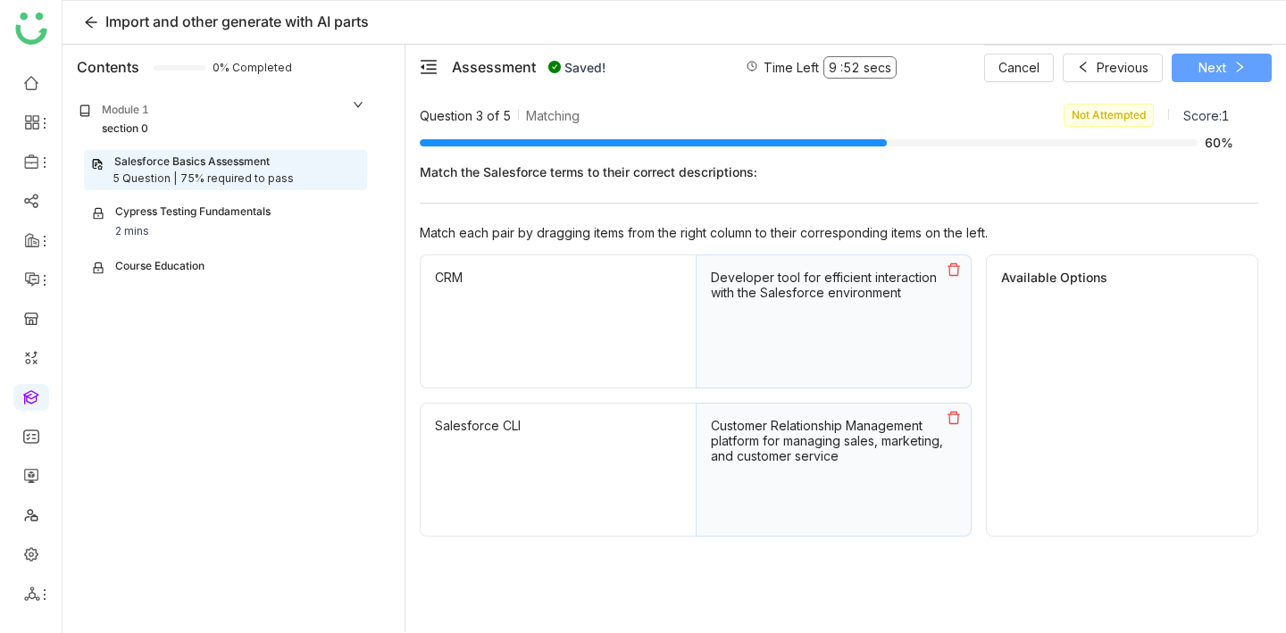
click at [1243, 63] on icon at bounding box center [1240, 67] width 13 height 13
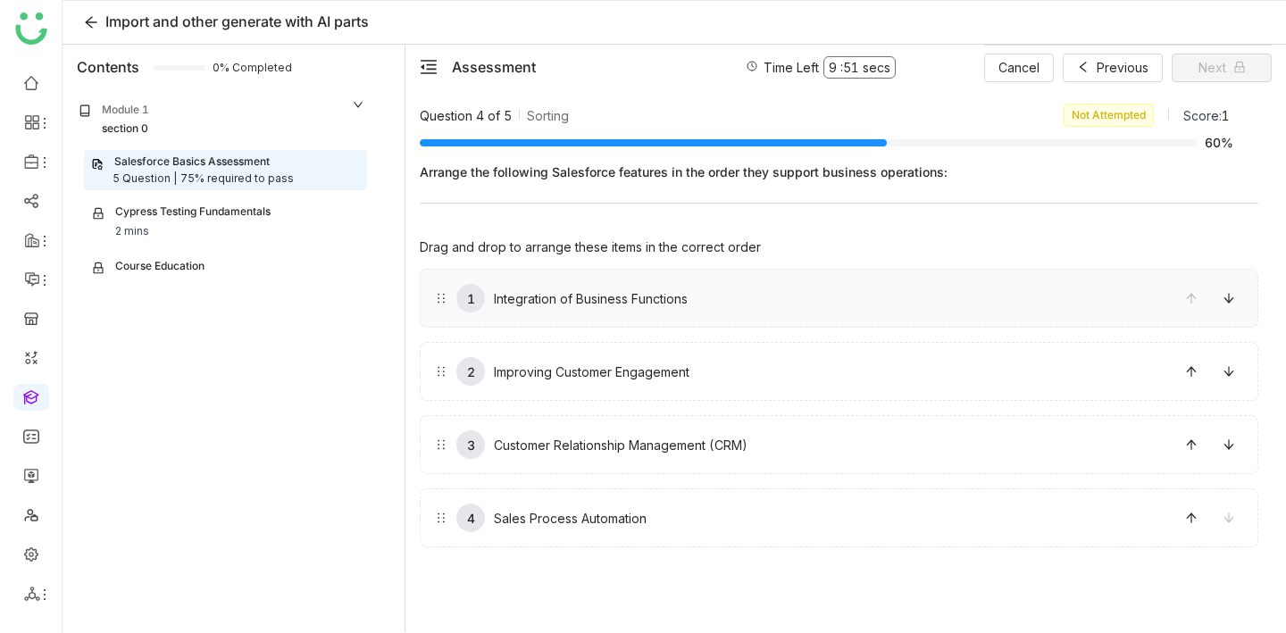
drag, startPoint x: 975, startPoint y: 265, endPoint x: 975, endPoint y: 295, distance: 29.5
click at [975, 297] on div "1 Integration of Business Functions 2 Improving Customer Engagement 3 Customer …" at bounding box center [839, 401] width 839 height 293
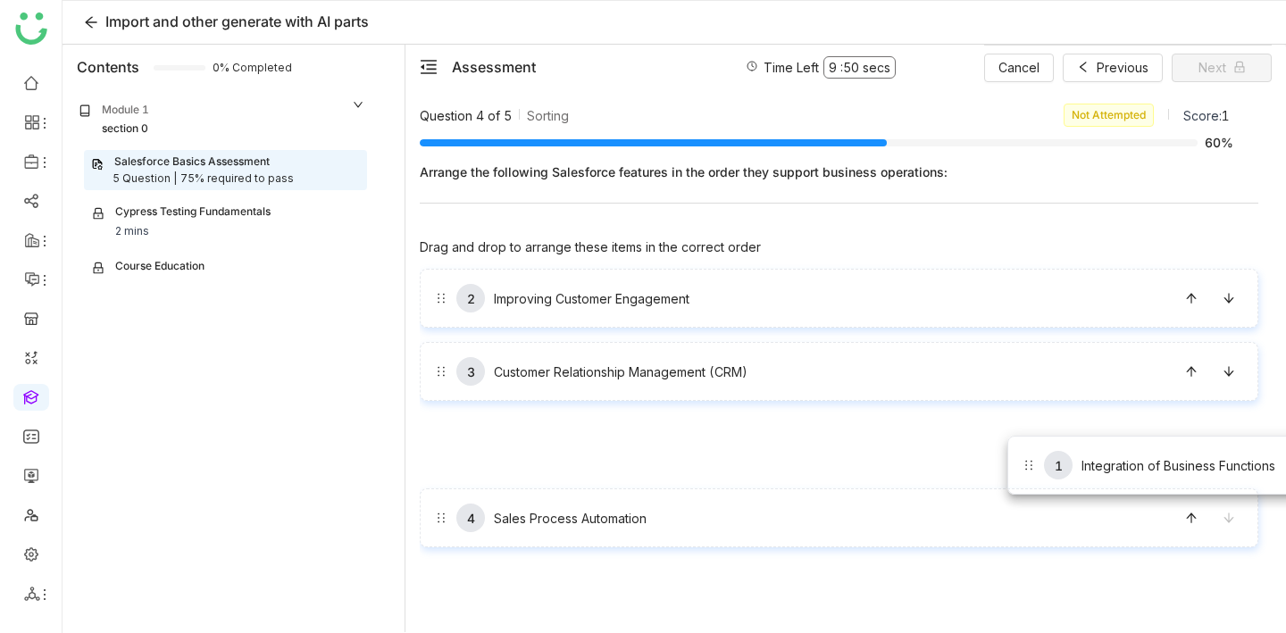
drag, startPoint x: 975, startPoint y: 295, endPoint x: 1002, endPoint y: 427, distance: 134.9
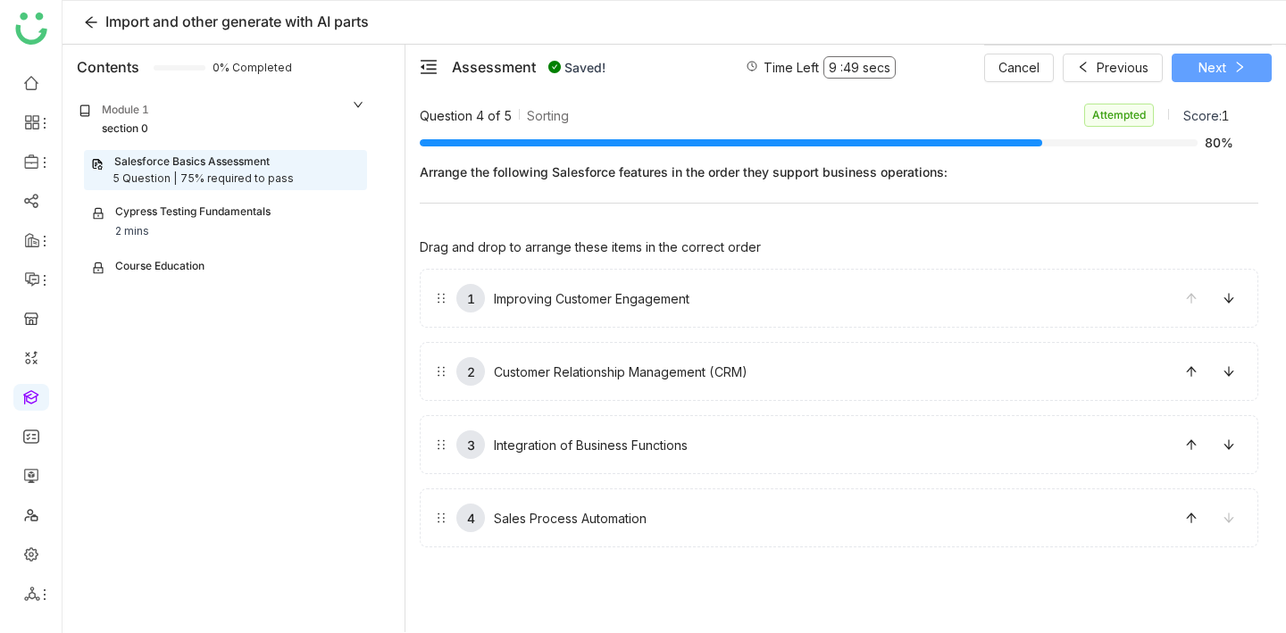
click at [1263, 66] on button "Next" at bounding box center [1222, 68] width 100 height 29
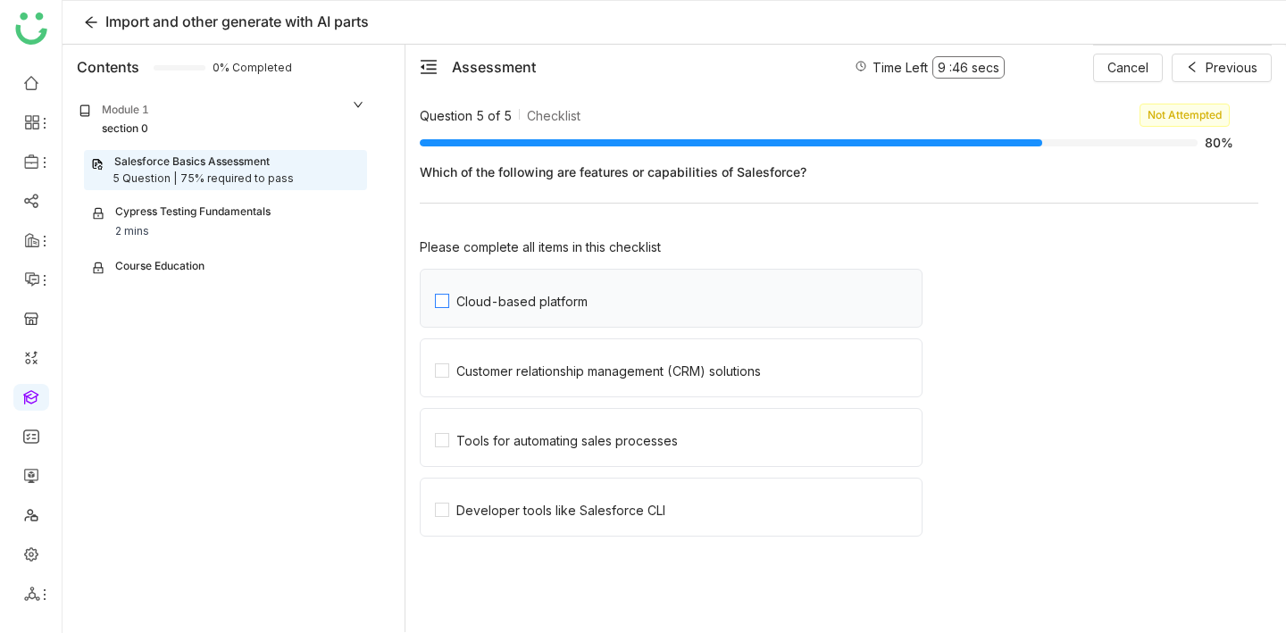
click at [699, 286] on label "Cloud-based platform" at bounding box center [678, 298] width 487 height 57
click at [714, 345] on label "Customer relationship management (CRM) solutions" at bounding box center [678, 367] width 487 height 57
click at [751, 458] on label "Tools for automating sales processes" at bounding box center [678, 437] width 487 height 57
click at [752, 491] on label "Developer tools like Salesforce CLI" at bounding box center [678, 507] width 487 height 57
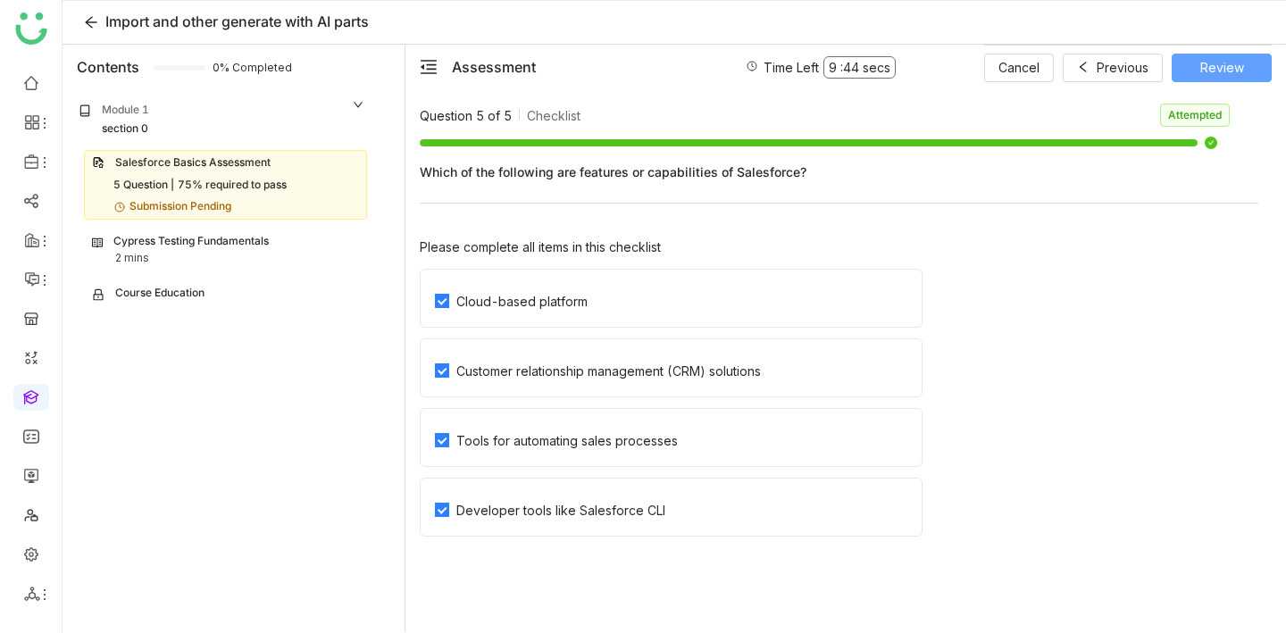
click at [1261, 59] on button "Review" at bounding box center [1222, 68] width 100 height 29
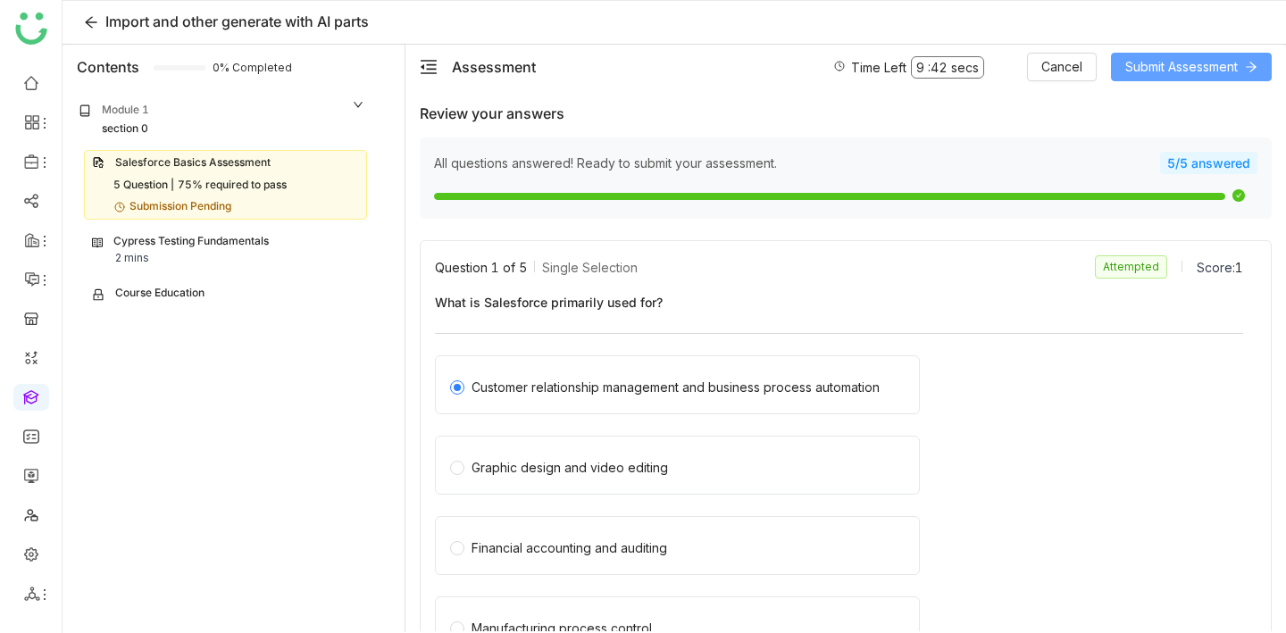
click at [1231, 70] on span "Submit Assessment" at bounding box center [1181, 67] width 113 height 20
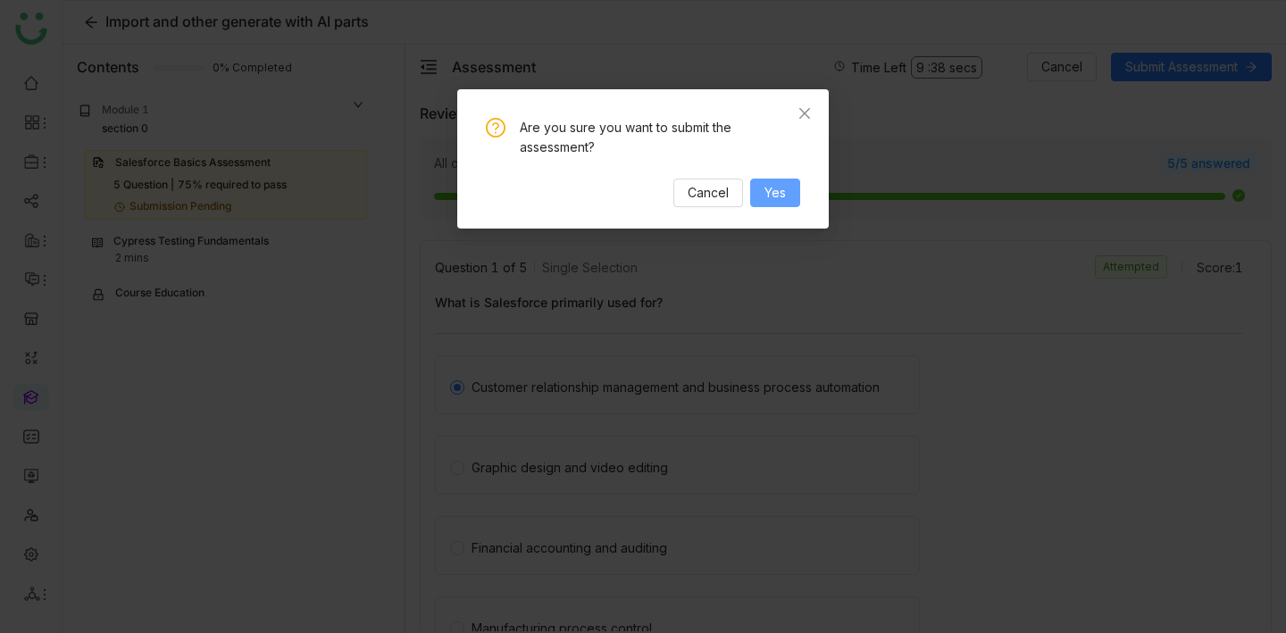
click at [797, 188] on button "Yes" at bounding box center [775, 193] width 50 height 29
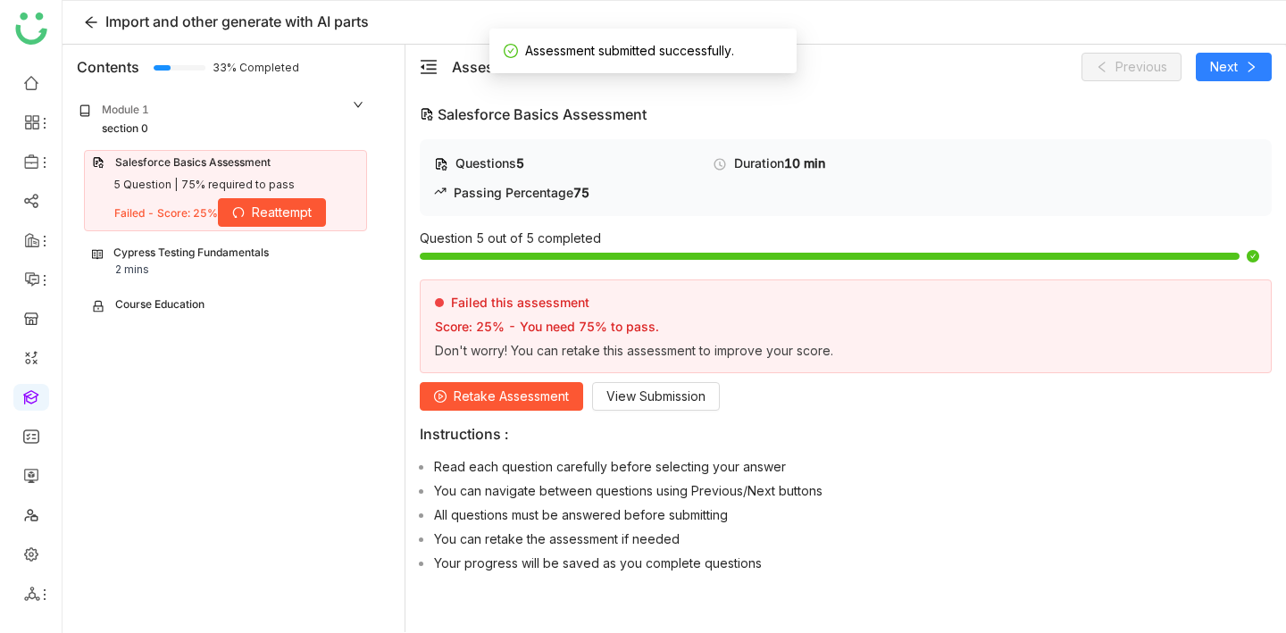
click at [299, 272] on div "Cypress Testing Fundamentals 2 mins" at bounding box center [225, 262] width 267 height 34
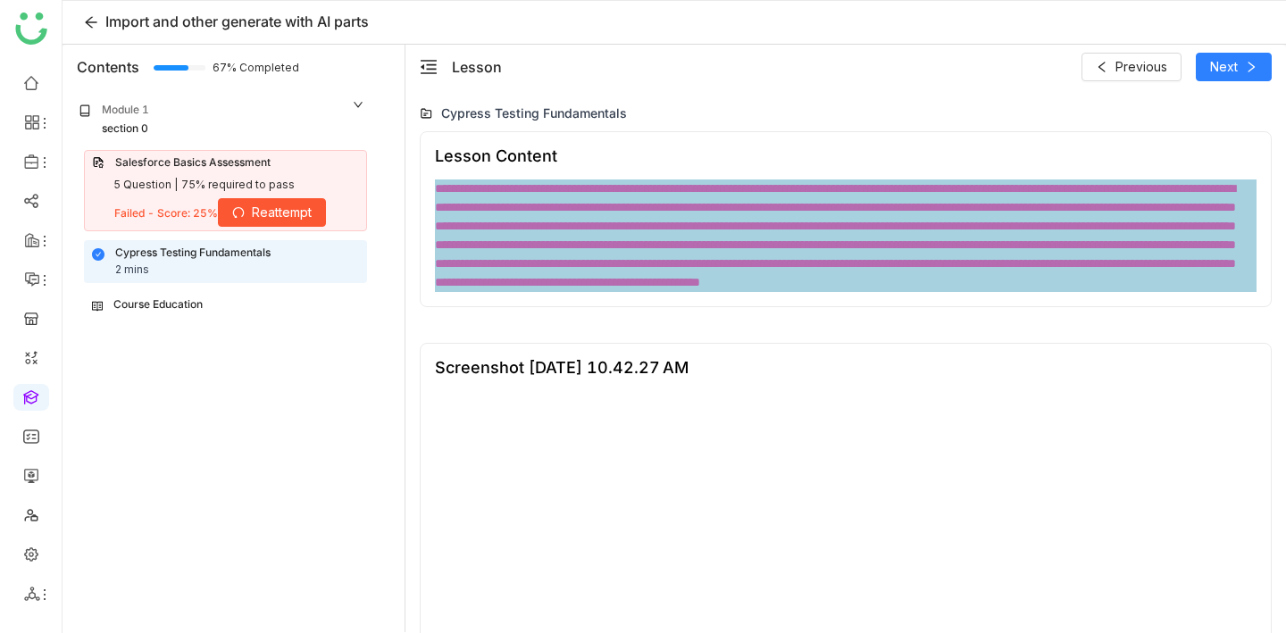
click at [260, 305] on div "Course Education" at bounding box center [225, 305] width 267 height 17
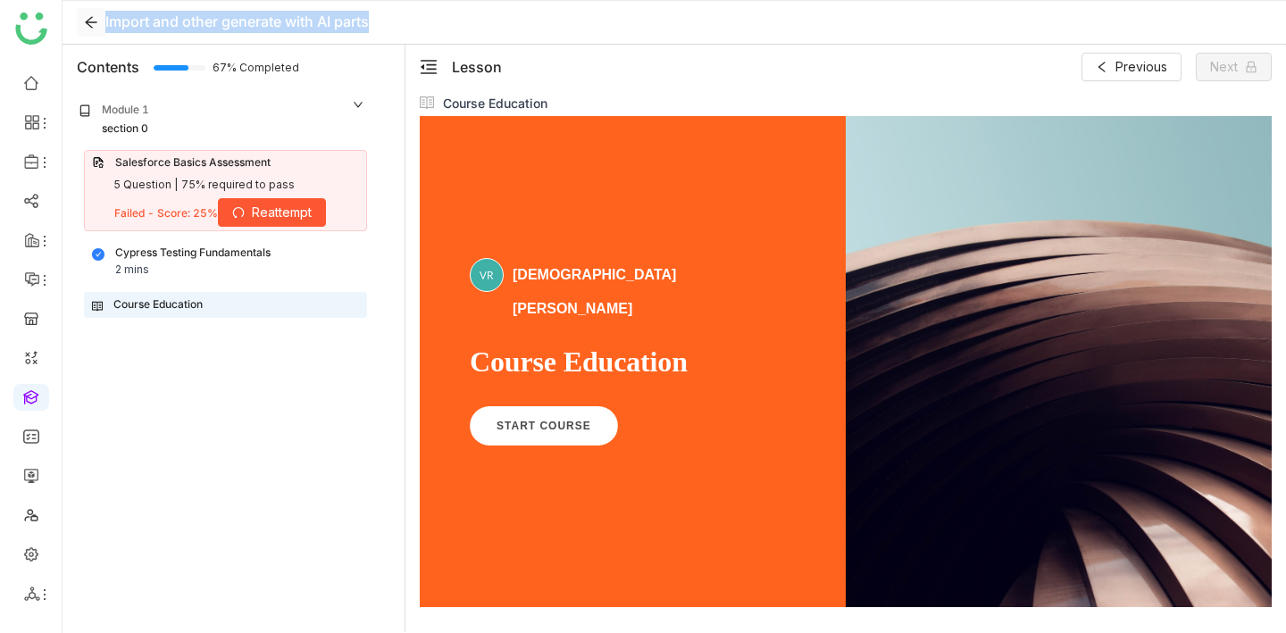
drag, startPoint x: 380, startPoint y: 19, endPoint x: 105, endPoint y: 21, distance: 275.1
click at [105, 21] on div "Import and other generate with AI parts" at bounding box center [675, 23] width 1224 height 44
click at [408, 45] on div "Lesson Previous Next" at bounding box center [846, 67] width 881 height 45
drag, startPoint x: 373, startPoint y: 19, endPoint x: 324, endPoint y: 13, distance: 49.4
click at [324, 13] on span "Import and other generate with AI parts" at bounding box center [237, 22] width 264 height 18
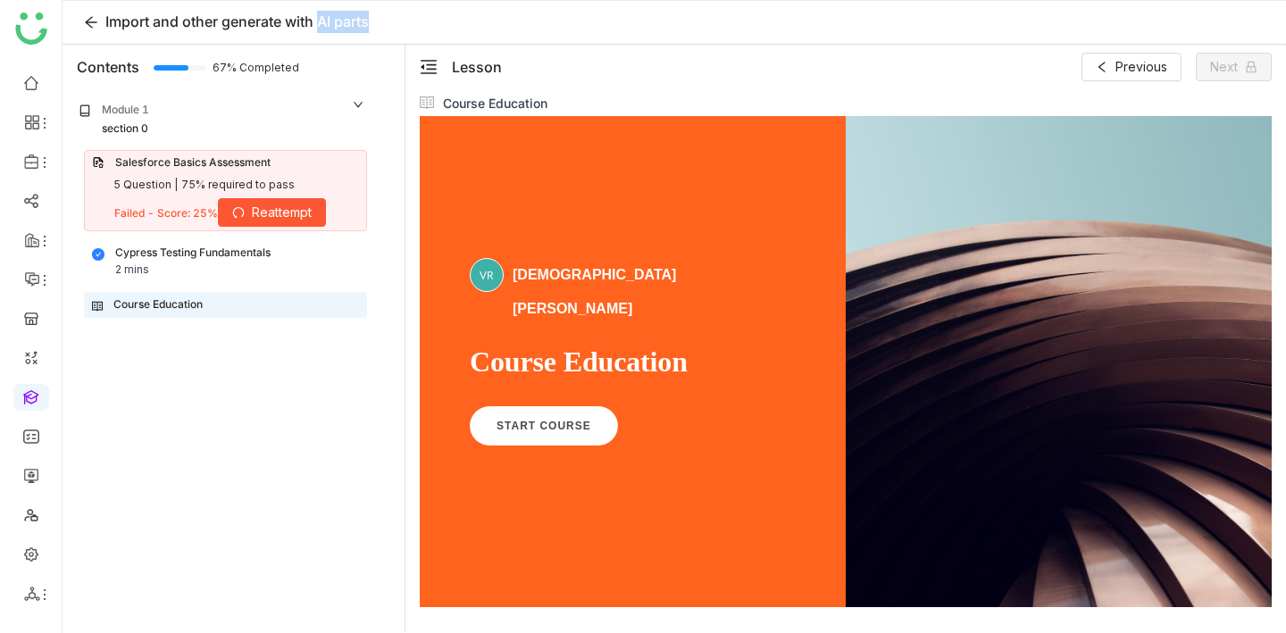
click at [324, 13] on span "Import and other generate with AI parts" at bounding box center [237, 22] width 264 height 18
click at [287, 210] on span "Reattempt" at bounding box center [282, 213] width 60 height 20
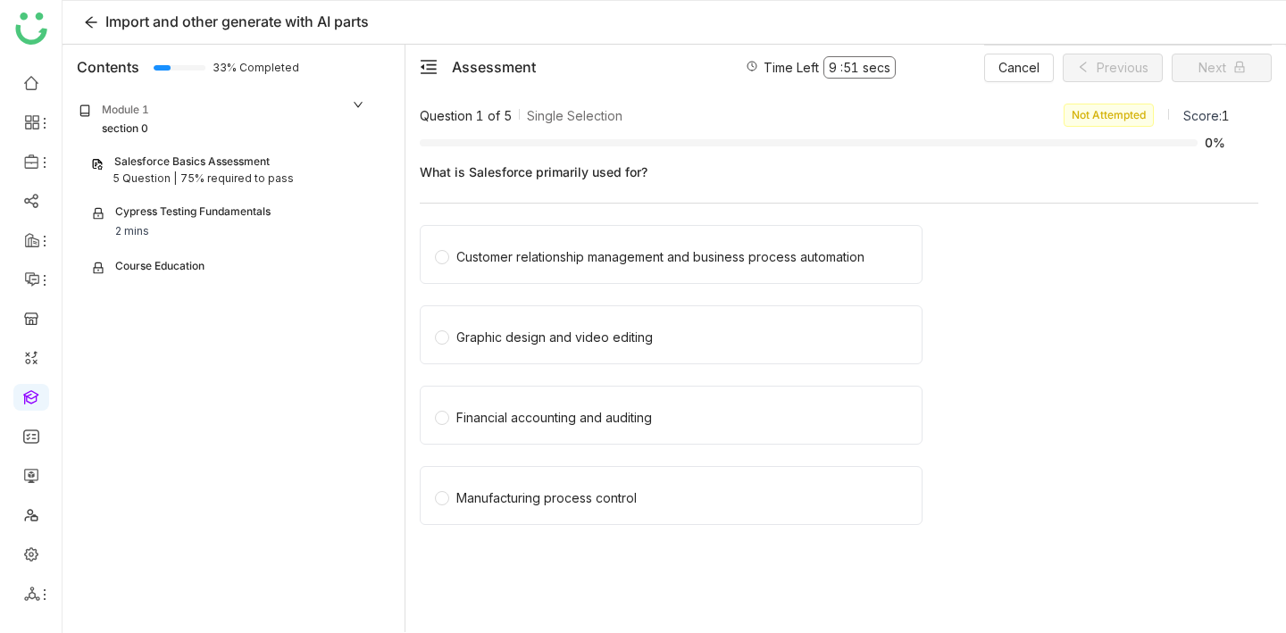
click at [418, 71] on div "Assessment Time Left 9 : 51 secs Cancel Previous Next" at bounding box center [846, 67] width 881 height 45
click at [429, 69] on icon "menu-fold" at bounding box center [429, 67] width 16 height 14
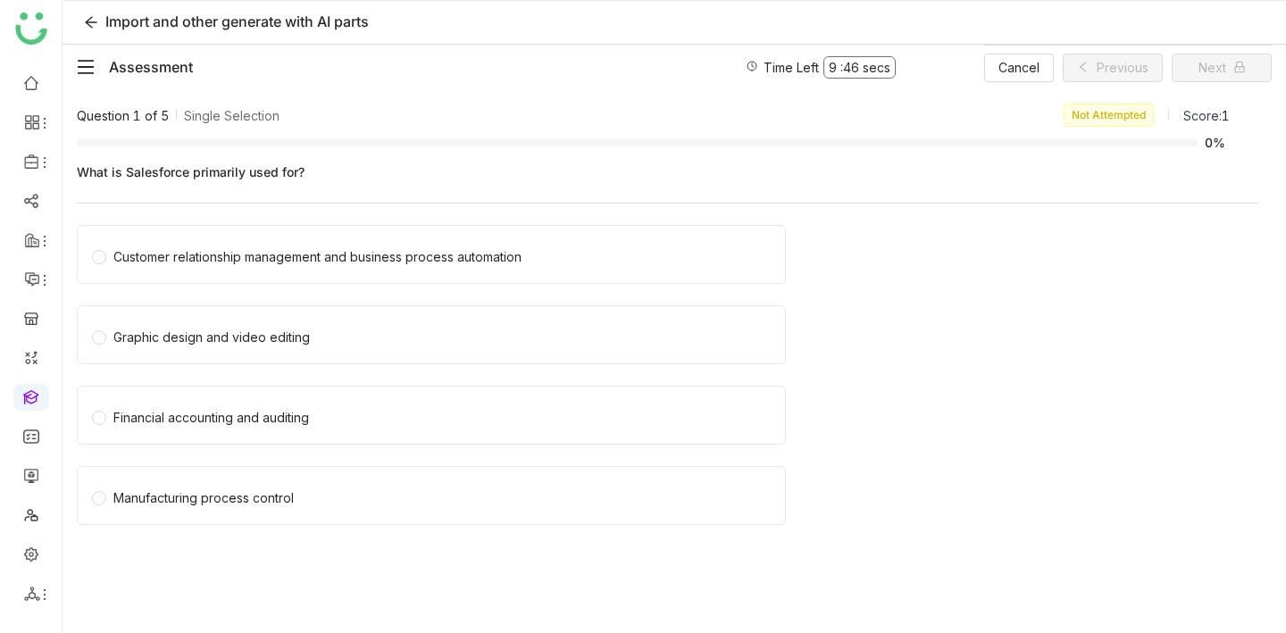
click at [90, 67] on icon "menu-fold" at bounding box center [86, 67] width 18 height 18
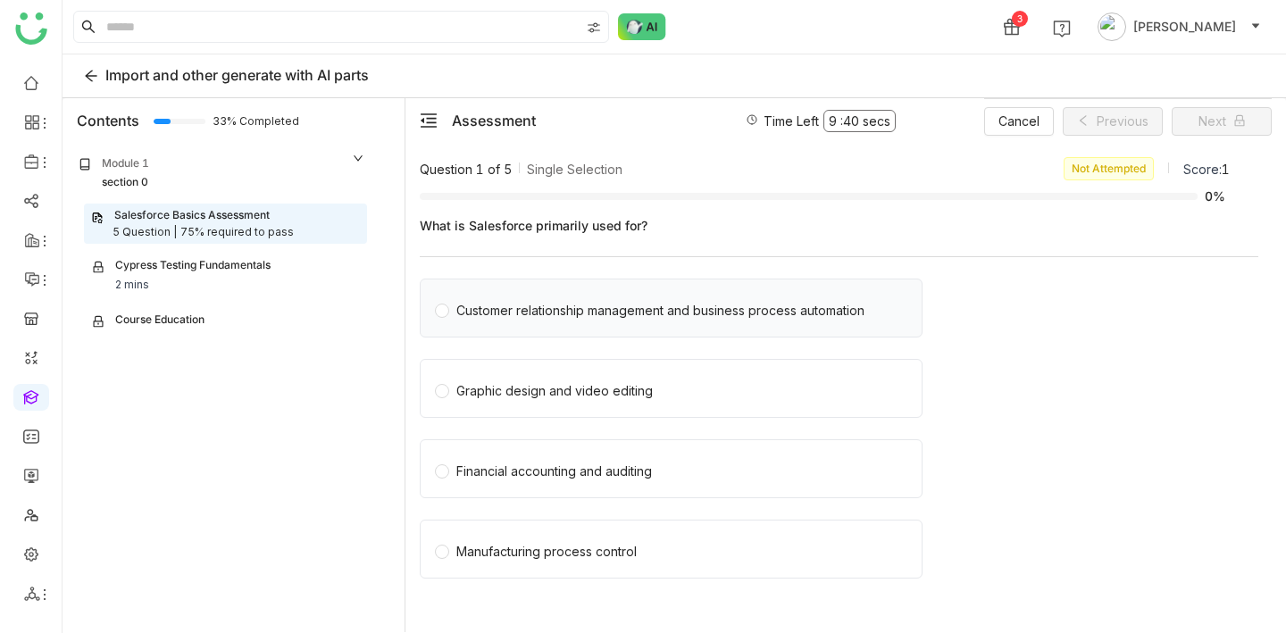
click at [540, 322] on div "Customer relationship management and business process automation" at bounding box center [671, 308] width 503 height 59
click at [763, 301] on div "Customer relationship management and business process automation" at bounding box center [660, 311] width 408 height 20
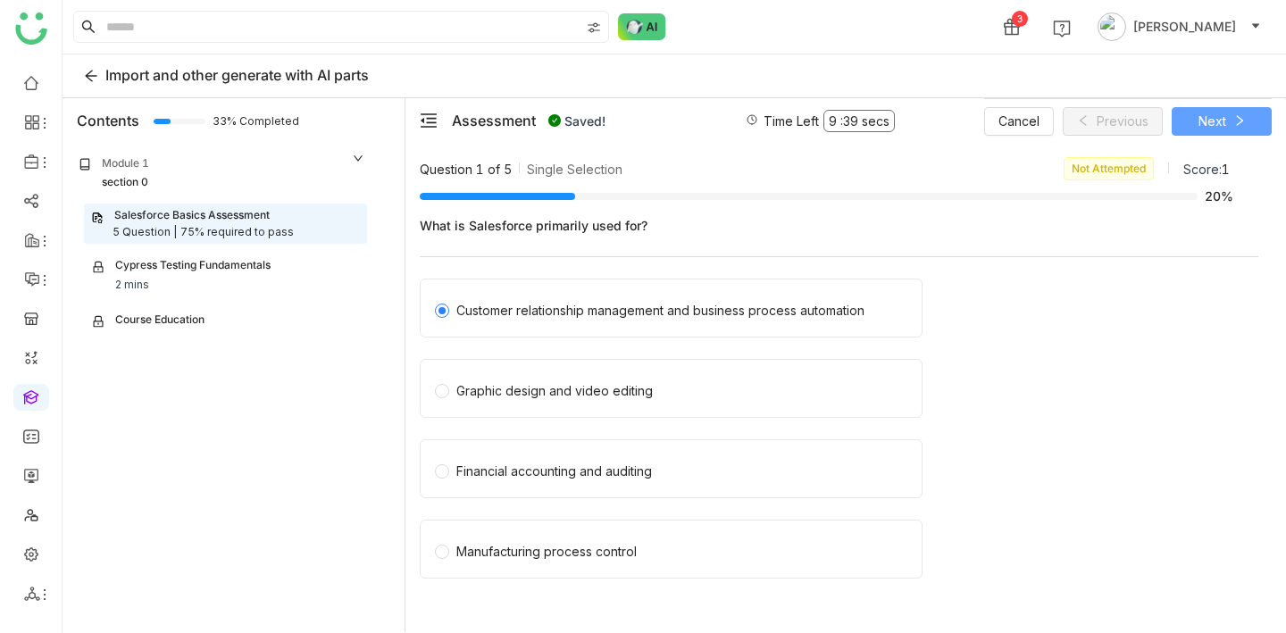
click at [1234, 130] on button "Next" at bounding box center [1222, 121] width 100 height 29
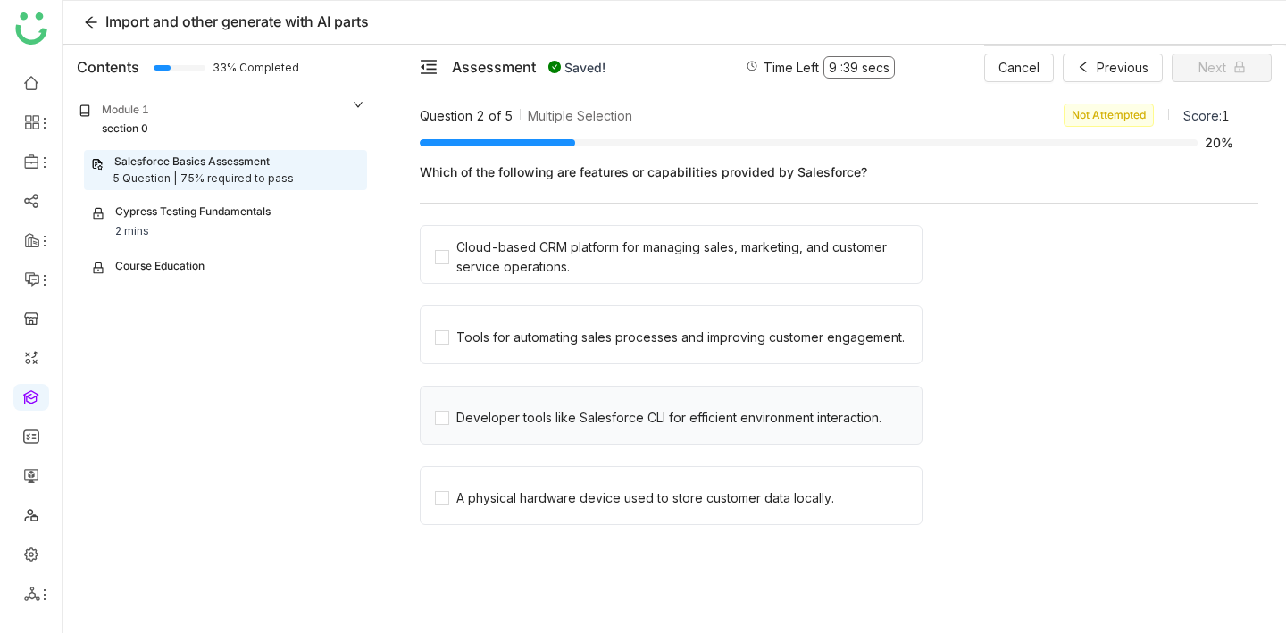
click at [573, 391] on div "Developer tools like Salesforce CLI for efficient environment interaction." at bounding box center [671, 415] width 503 height 59
click at [576, 406] on span "Developer tools like Salesforce CLI for efficient environment interaction." at bounding box center [668, 415] width 439 height 25
click at [1209, 67] on span "Next" at bounding box center [1213, 68] width 28 height 20
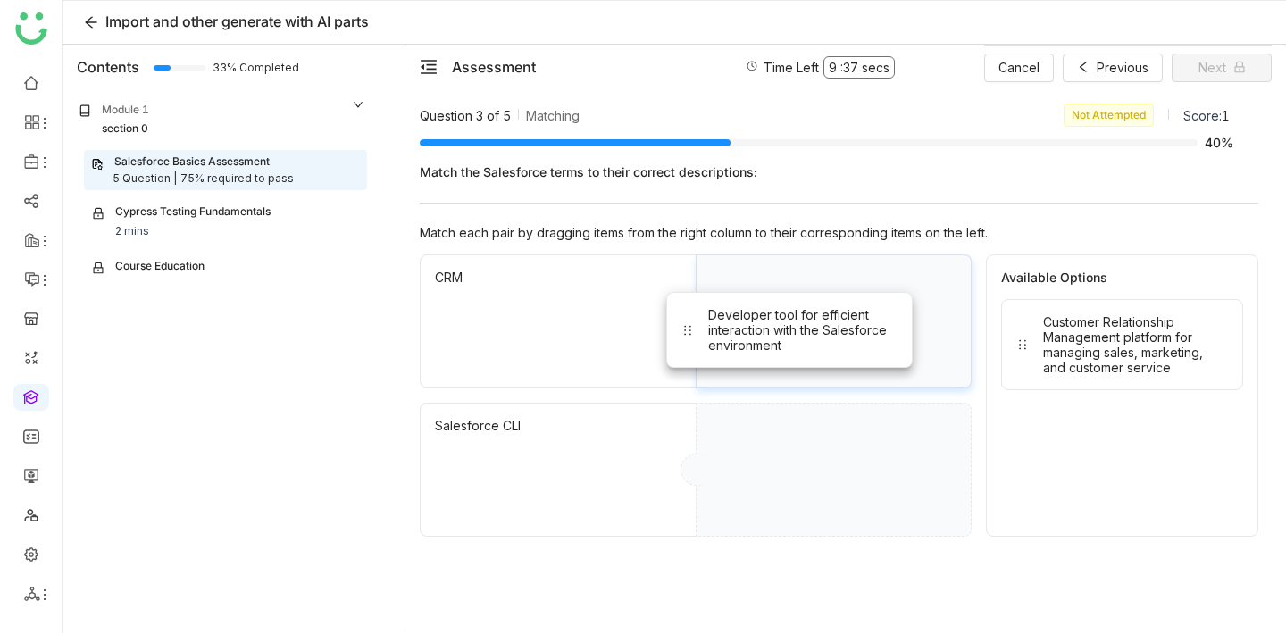
drag, startPoint x: 1210, startPoint y: 325, endPoint x: 847, endPoint y: 311, distance: 363.8
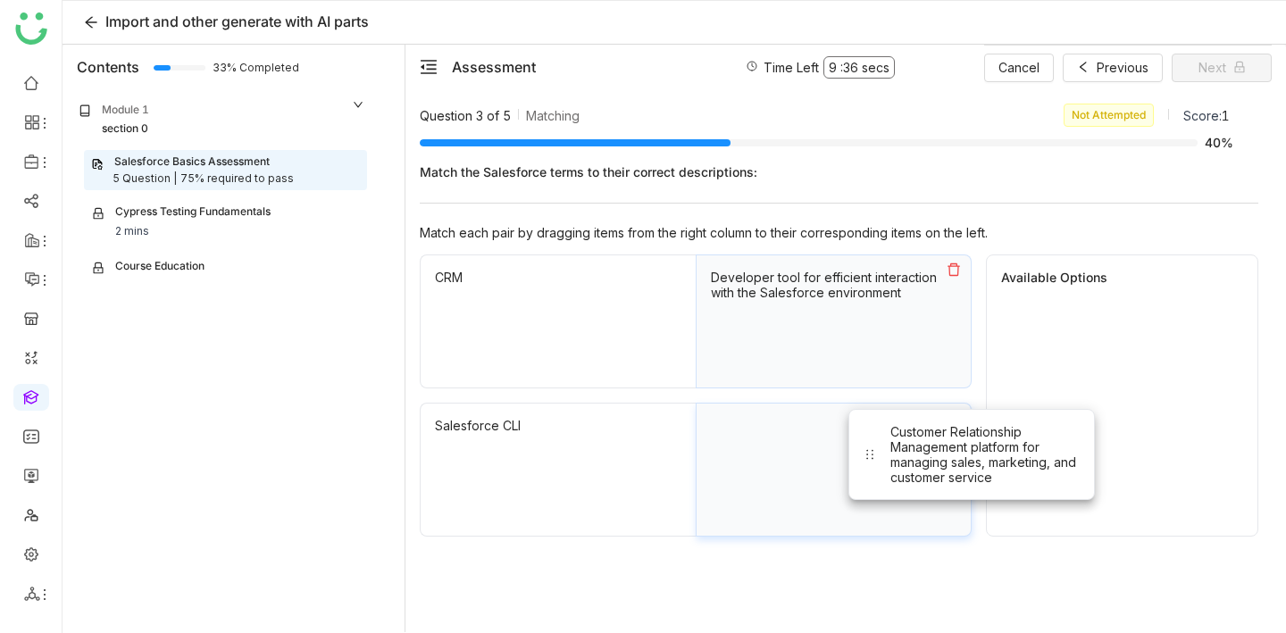
drag, startPoint x: 1095, startPoint y: 345, endPoint x: 933, endPoint y: 456, distance: 196.7
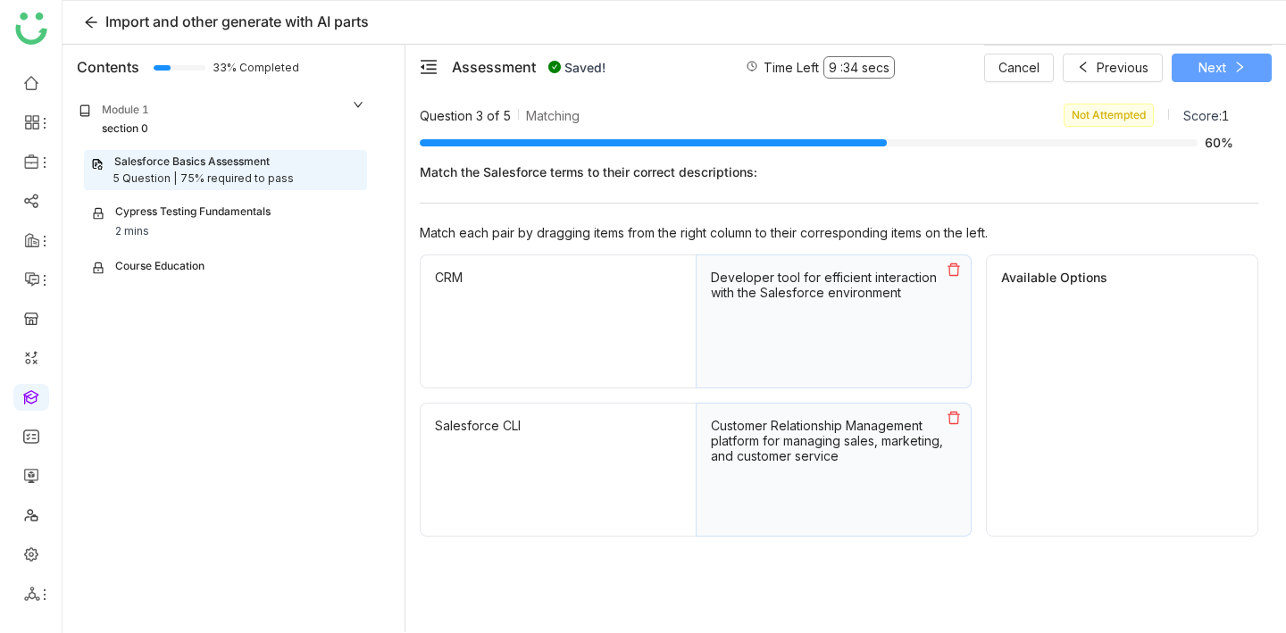
click at [1230, 64] on button "Next" at bounding box center [1222, 68] width 100 height 29
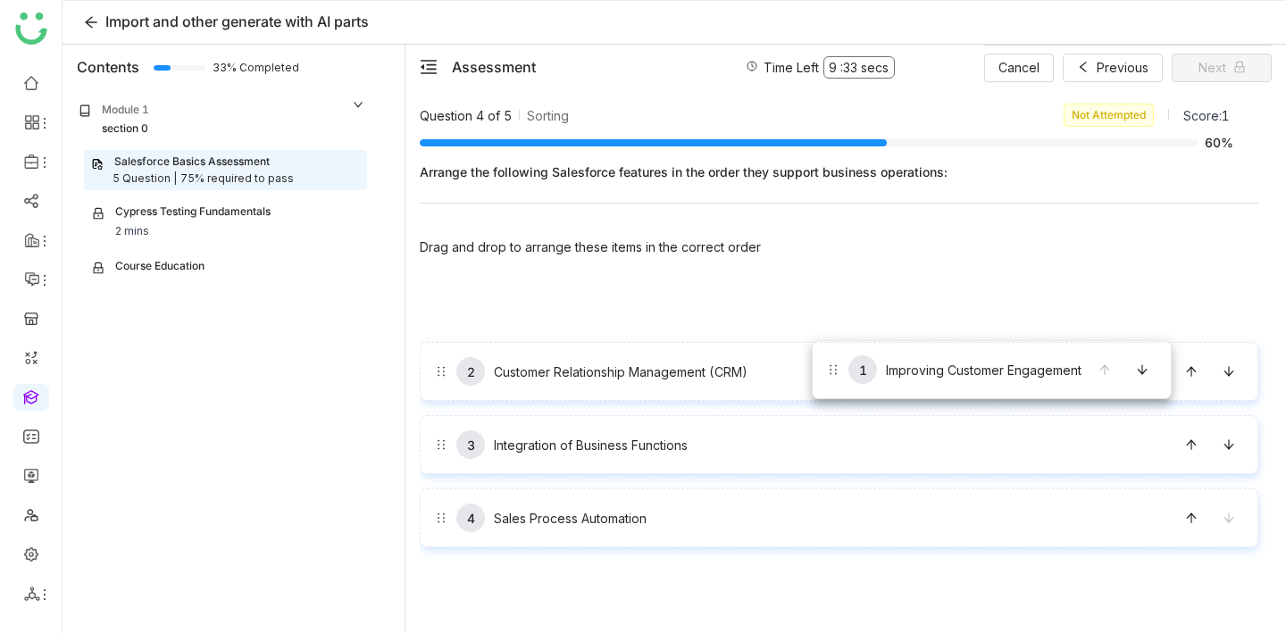
drag, startPoint x: 812, startPoint y: 287, endPoint x: 814, endPoint y: 353, distance: 66.1
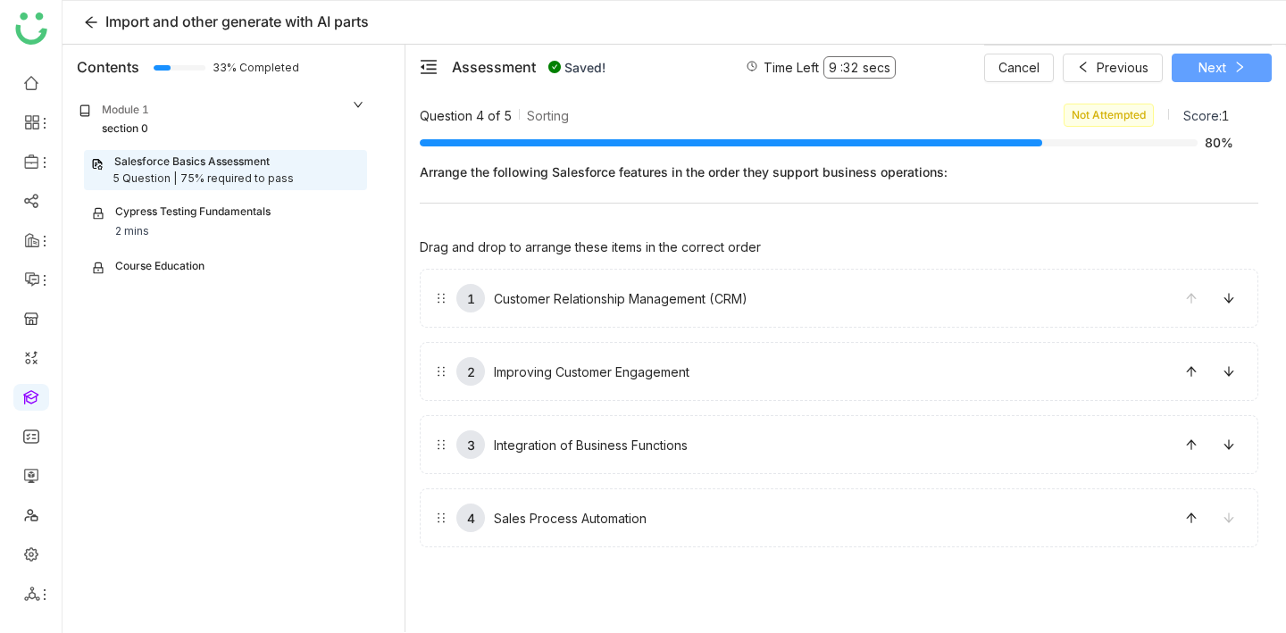
click at [1219, 71] on span "Next" at bounding box center [1213, 68] width 28 height 20
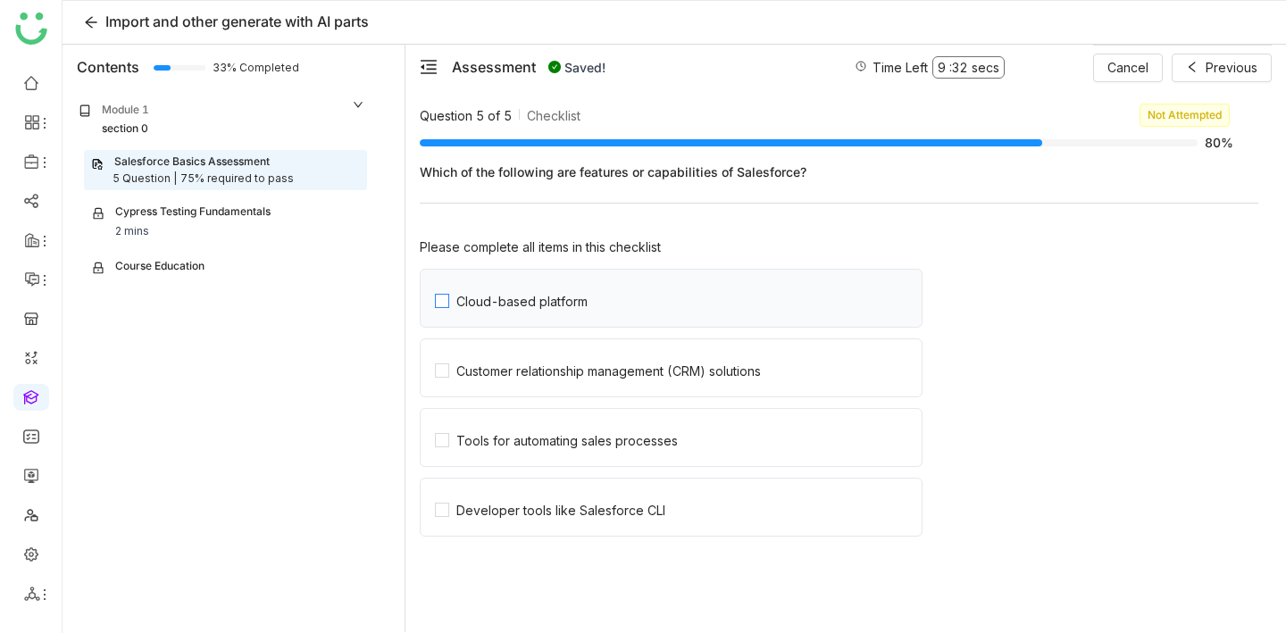
click at [607, 317] on label "Cloud-based platform" at bounding box center [678, 298] width 487 height 57
click at [614, 377] on div "Customer relationship management (CRM) solutions" at bounding box center [608, 371] width 305 height 15
drag, startPoint x: 615, startPoint y: 419, endPoint x: 615, endPoint y: 431, distance: 11.6
click at [615, 419] on label "Tools for automating sales processes" at bounding box center [678, 437] width 487 height 57
click at [616, 481] on label "Developer tools like Salesforce CLI" at bounding box center [678, 507] width 487 height 57
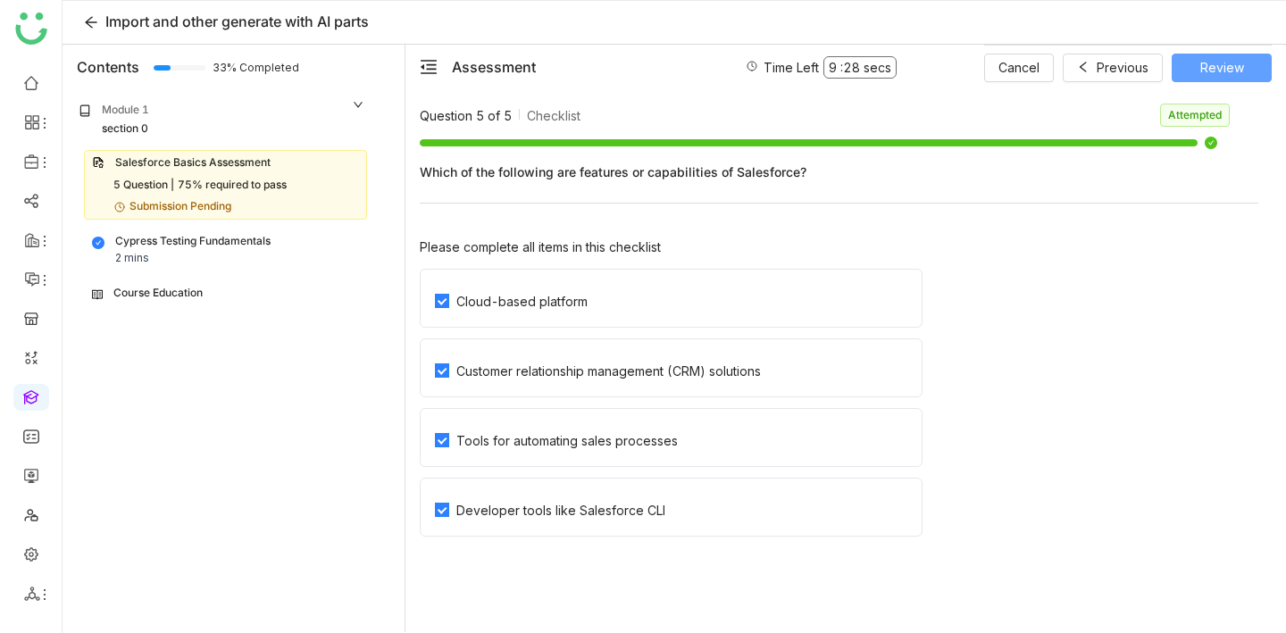
click at [1232, 66] on span "Review" at bounding box center [1223, 68] width 44 height 20
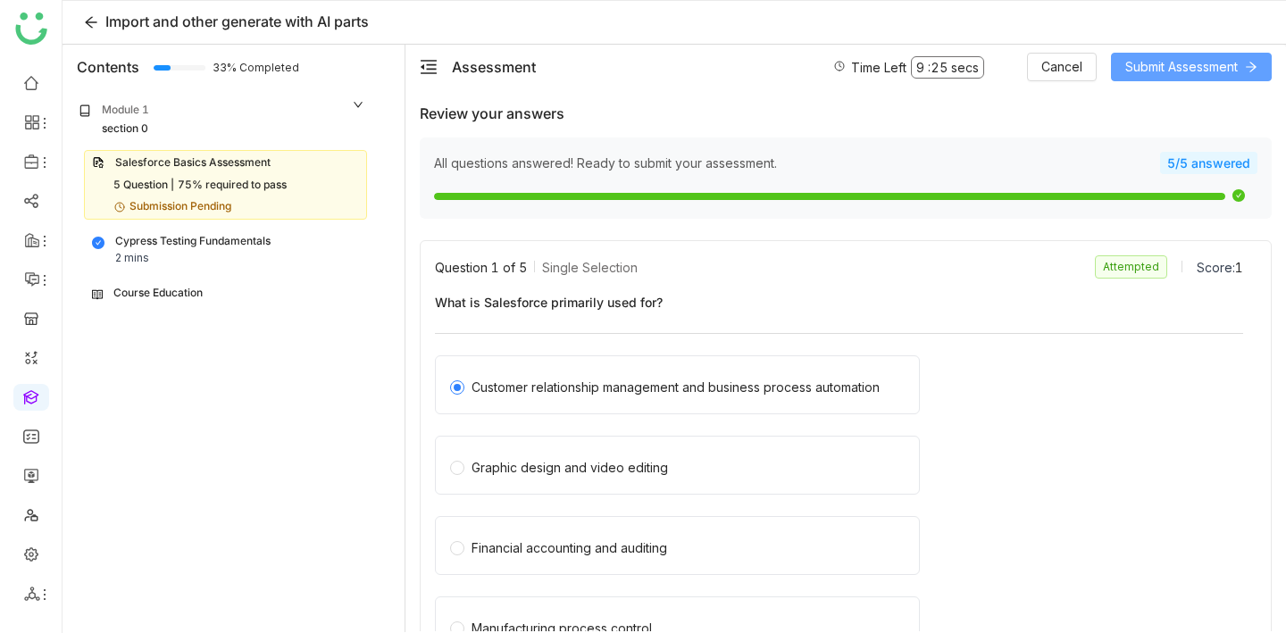
click at [1199, 56] on button "Submit Assessment" at bounding box center [1191, 67] width 161 height 29
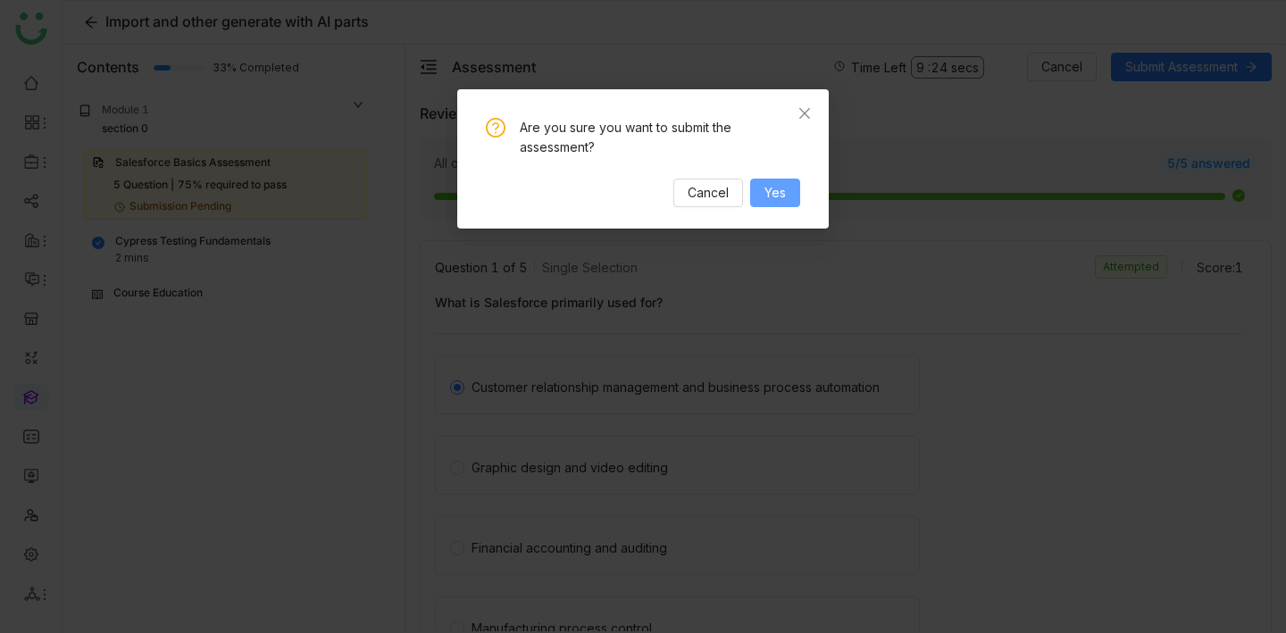
click at [782, 181] on button "Yes" at bounding box center [775, 193] width 50 height 29
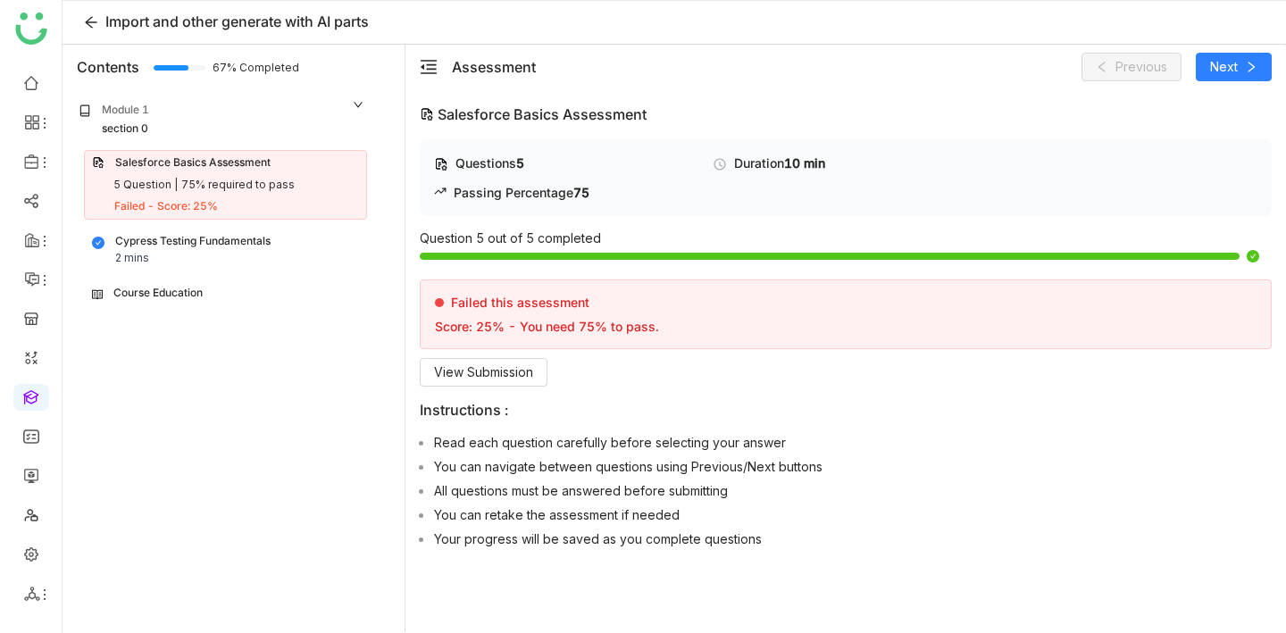
click at [283, 248] on div "Cypress Testing Fundamentals 2 mins" at bounding box center [225, 250] width 267 height 34
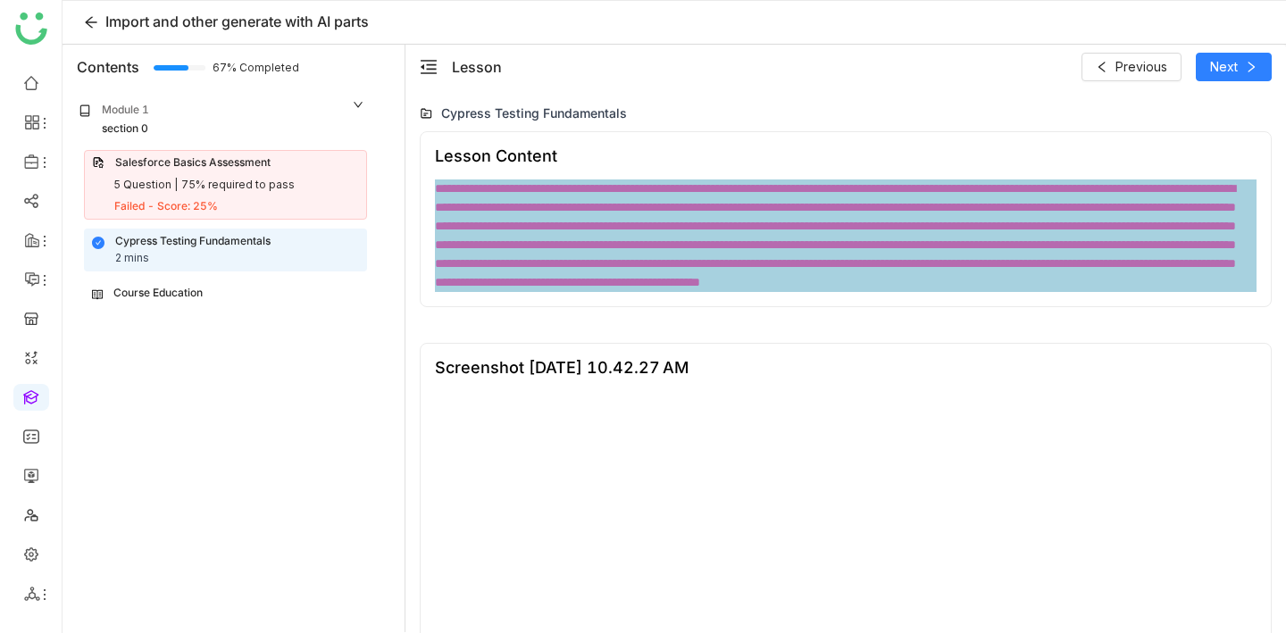
click at [291, 295] on div "Course Education" at bounding box center [225, 293] width 267 height 17
